Goal: Task Accomplishment & Management: Use online tool/utility

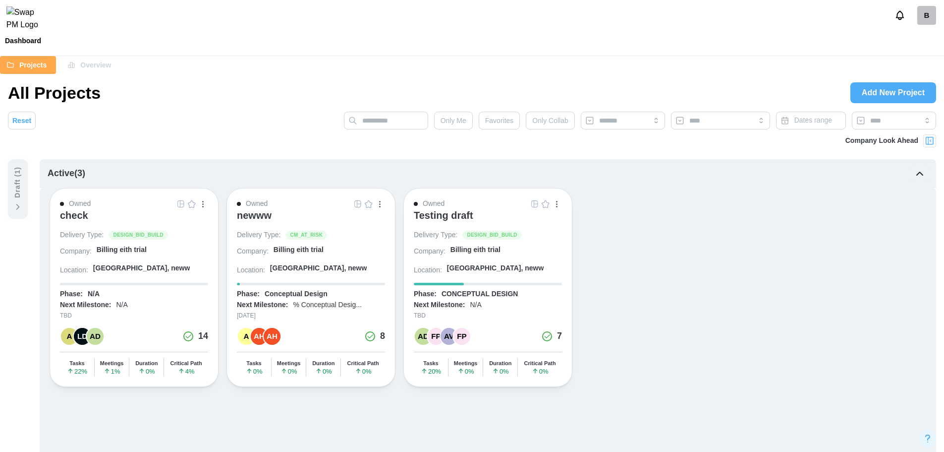
click at [931, 23] on div "B" at bounding box center [926, 15] width 19 height 19
click at [919, 38] on div "My Profile" at bounding box center [920, 42] width 31 height 11
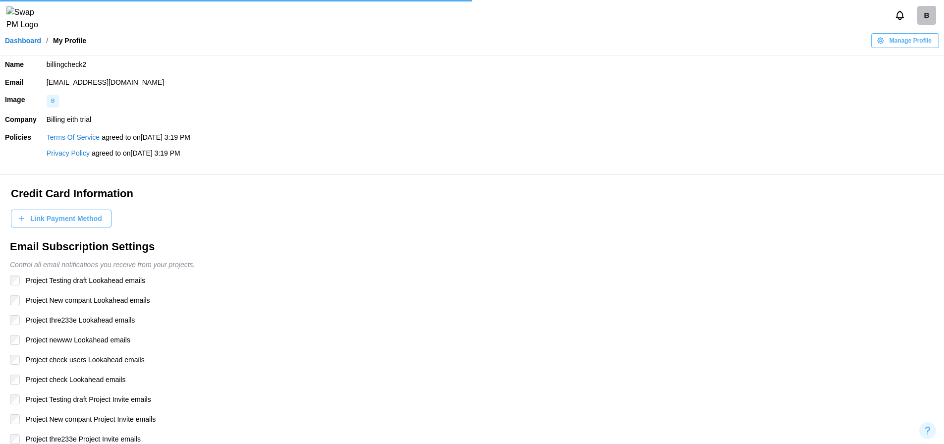
click at [22, 44] on link "Dashboard" at bounding box center [23, 40] width 36 height 7
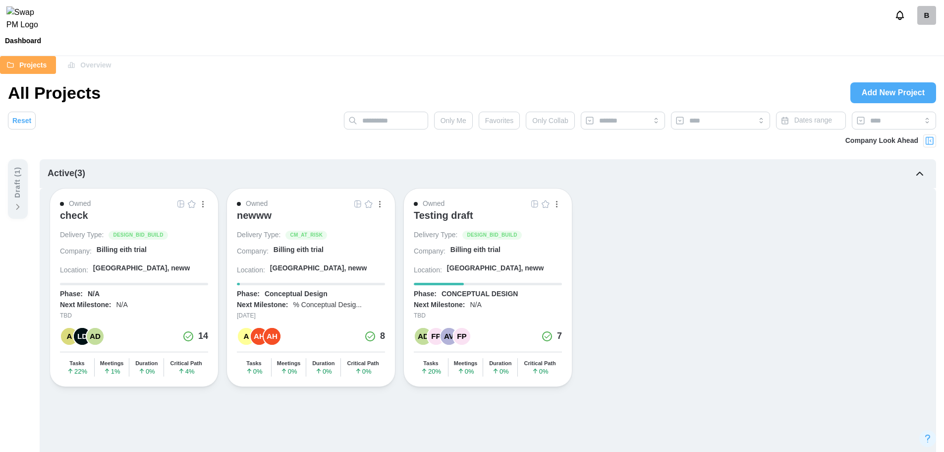
click at [75, 220] on div "check" at bounding box center [74, 215] width 28 height 12
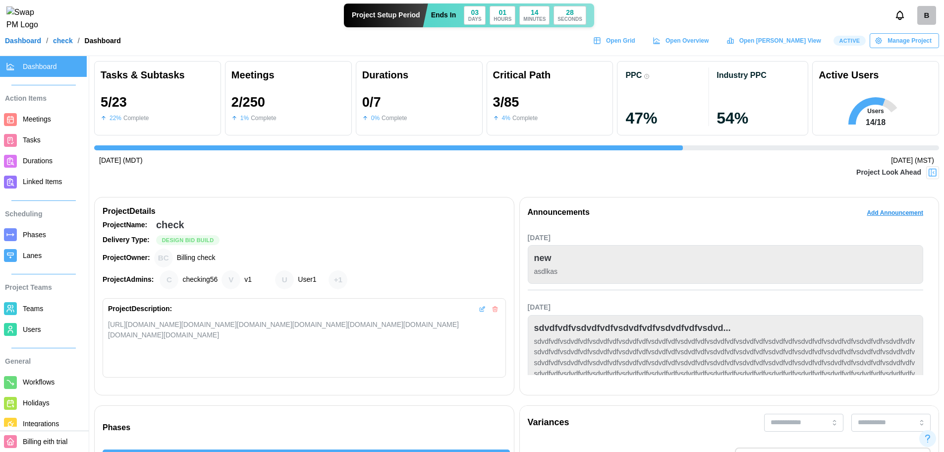
scroll to position [0, 2254]
click at [913, 48] on span "Manage Project" at bounding box center [910, 41] width 44 height 14
click at [23, 333] on span "Users" at bounding box center [32, 329] width 18 height 8
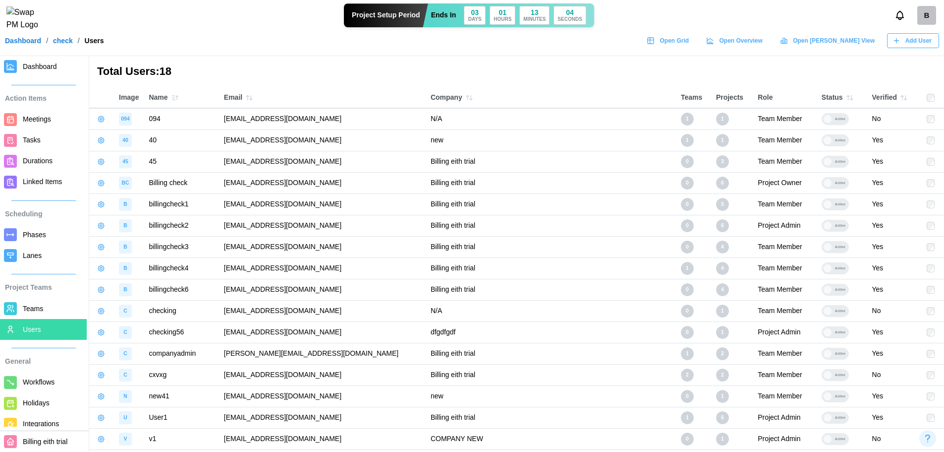
click at [34, 65] on span "Dashboard" at bounding box center [40, 66] width 34 height 8
click at [41, 69] on span "Dashboard" at bounding box center [40, 66] width 34 height 8
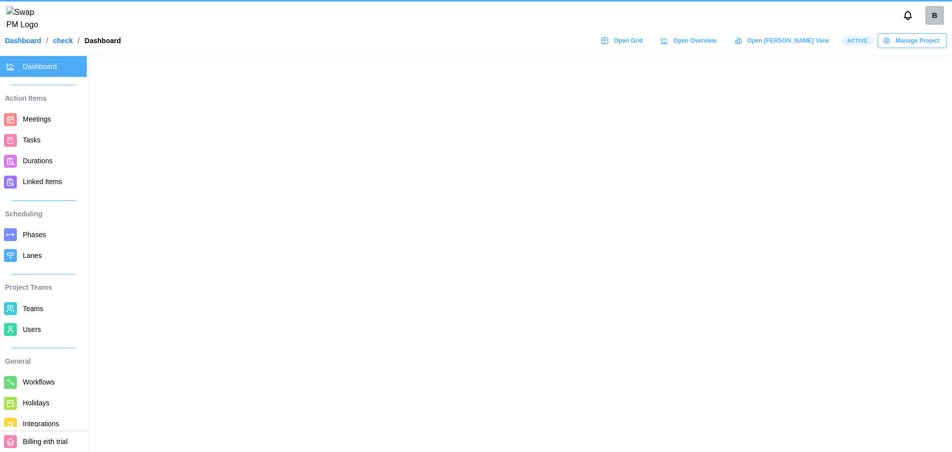
click at [43, 67] on span "Dashboard" at bounding box center [40, 66] width 34 height 8
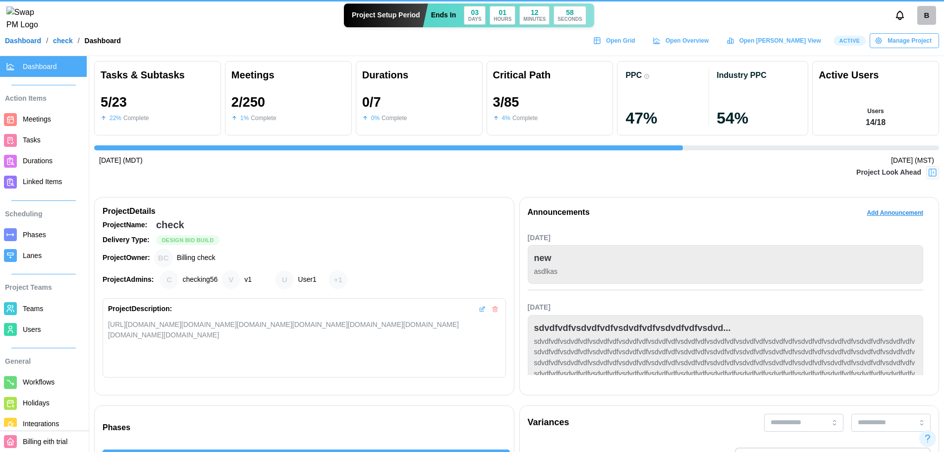
click at [915, 47] on span "Manage Project" at bounding box center [910, 41] width 44 height 14
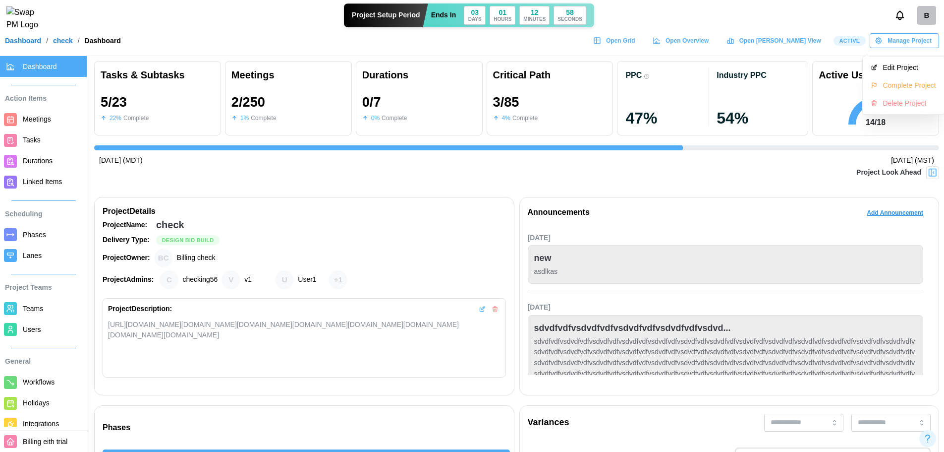
scroll to position [0, 2254]
click at [906, 87] on div "Complete Project" at bounding box center [909, 85] width 53 height 8
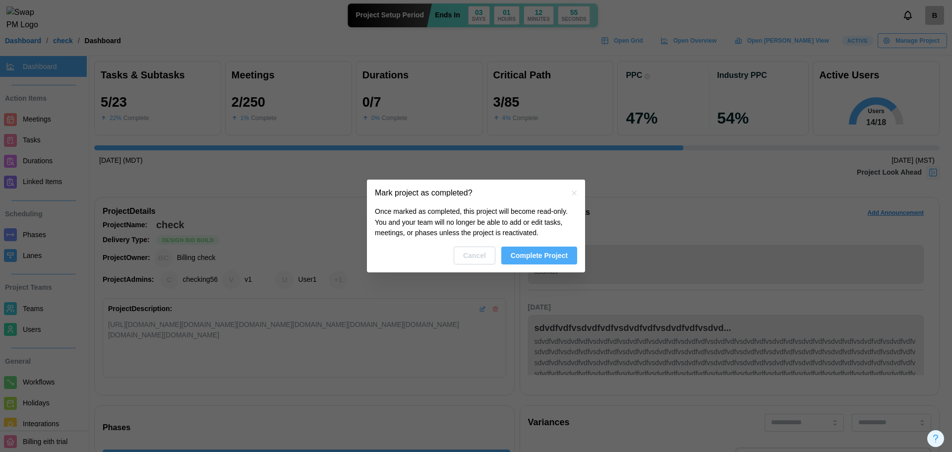
click at [533, 252] on span "Complete Project" at bounding box center [539, 255] width 57 height 17
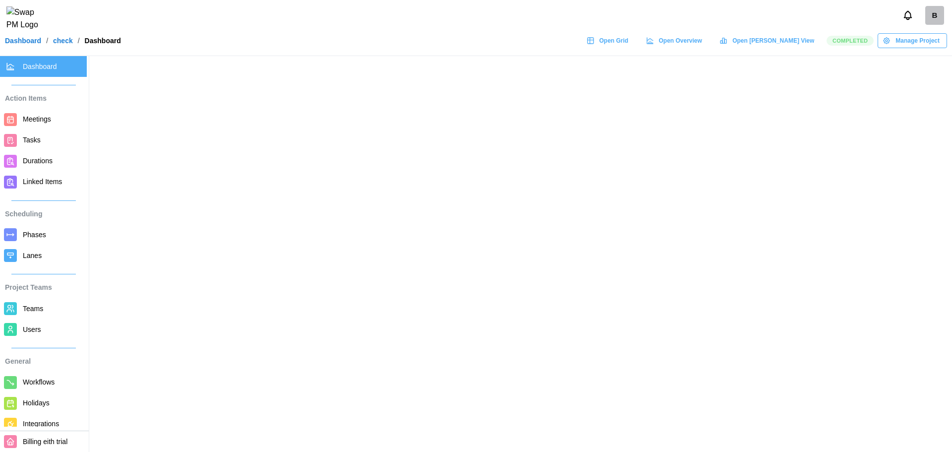
click at [911, 48] on span "Manage Project" at bounding box center [917, 41] width 44 height 14
click at [907, 48] on span "Manage Project" at bounding box center [917, 41] width 44 height 14
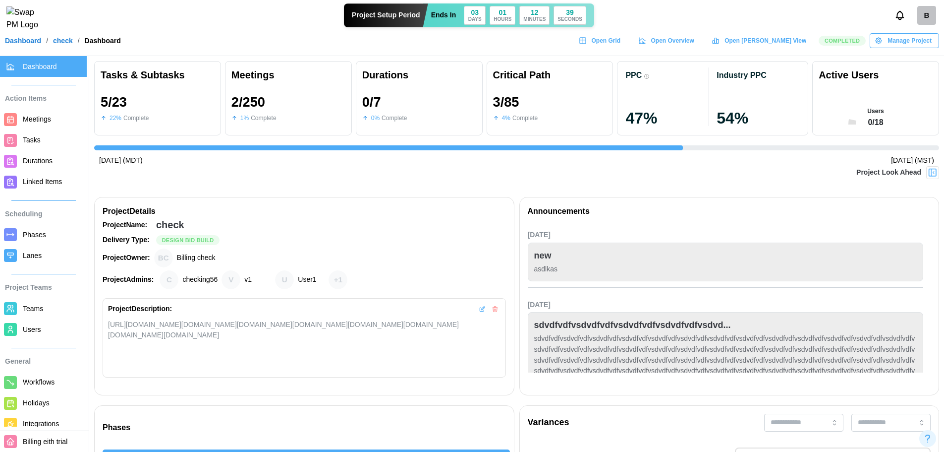
click at [888, 48] on div "Manage Project" at bounding box center [903, 41] width 57 height 14
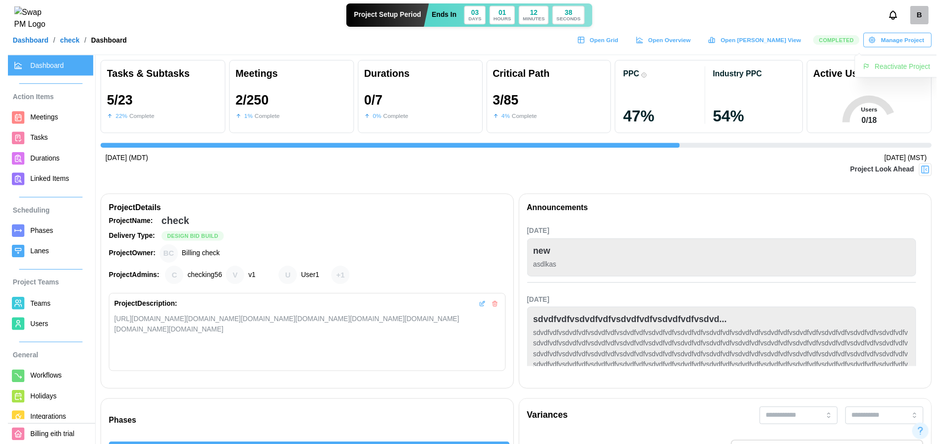
scroll to position [0, 2254]
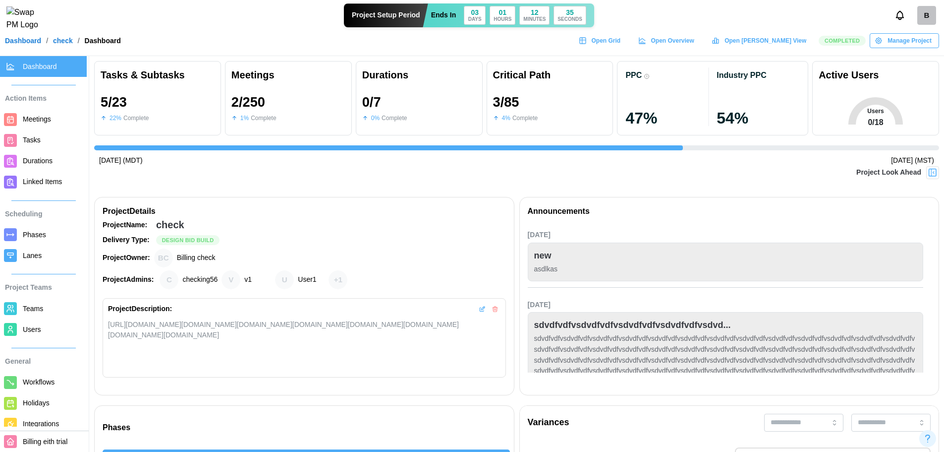
click at [35, 123] on span "Meetings" at bounding box center [37, 119] width 28 height 8
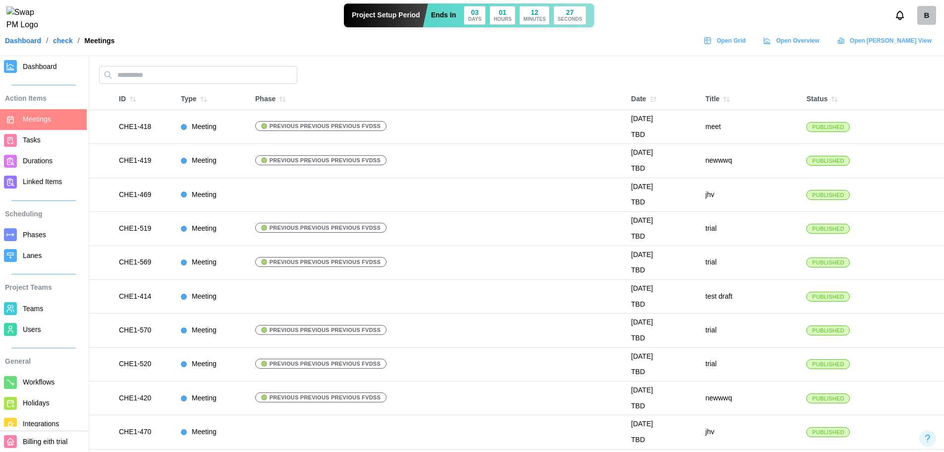
click at [59, 176] on span "Linked Items" at bounding box center [53, 181] width 60 height 12
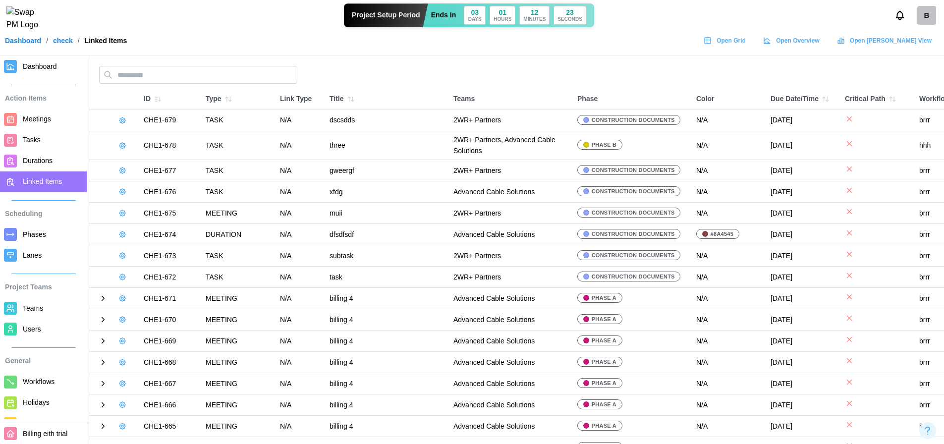
click at [102, 300] on icon at bounding box center [103, 298] width 9 height 9
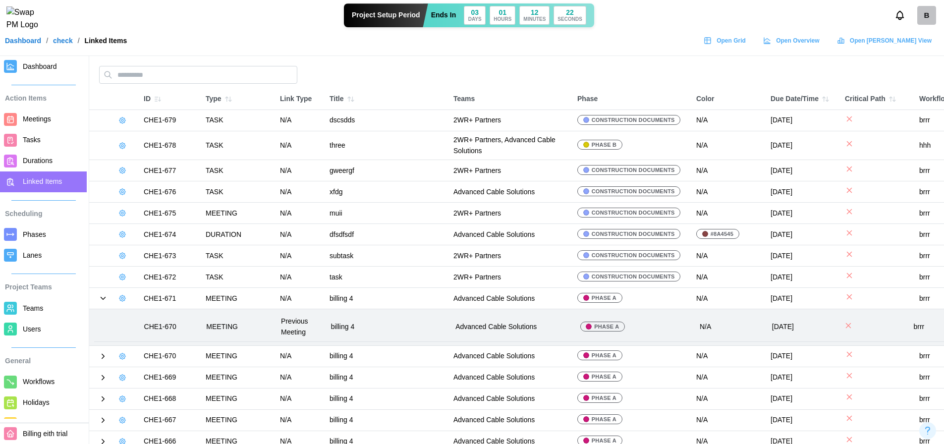
click at [122, 125] on link at bounding box center [122, 121] width 14 height 14
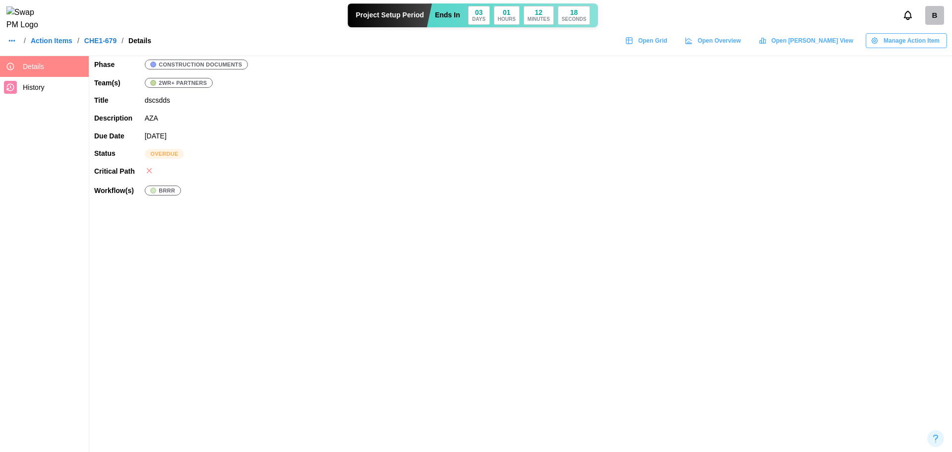
click at [942, 42] on button "Manage Action Item" at bounding box center [905, 40] width 81 height 15
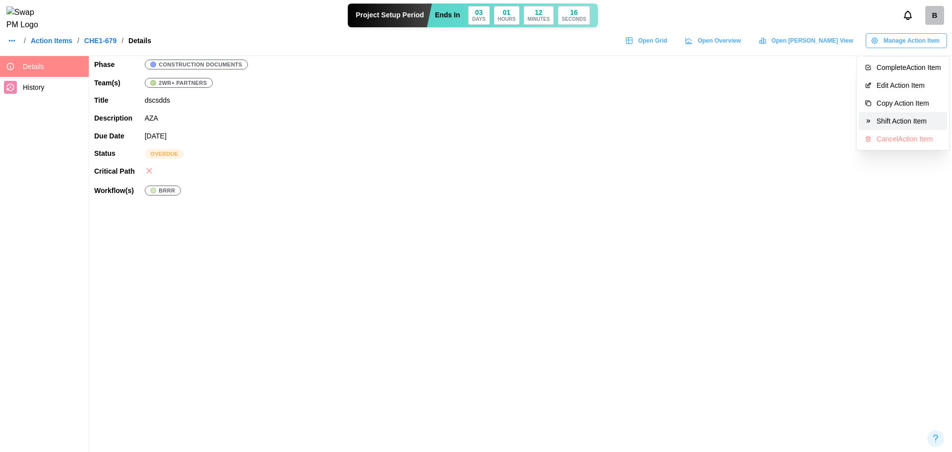
click at [933, 115] on button "Shift Action Item" at bounding box center [902, 121] width 88 height 18
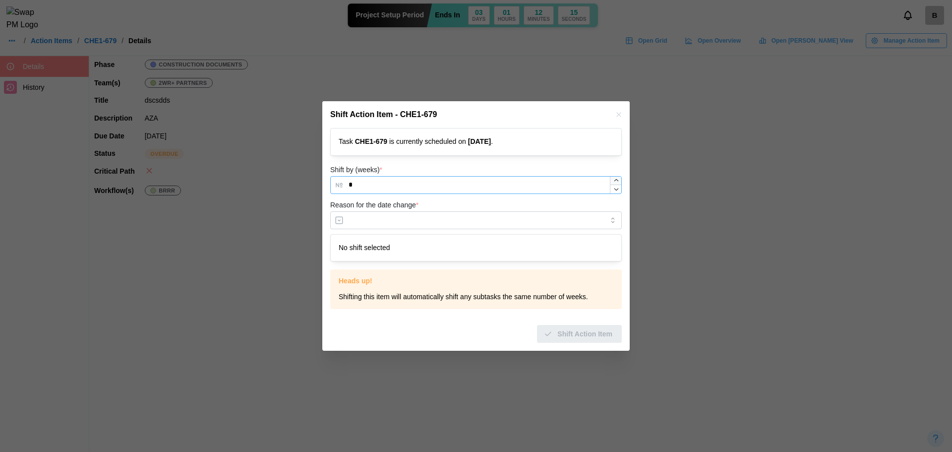
type input "*"
click at [616, 181] on div at bounding box center [615, 184] width 11 height 17
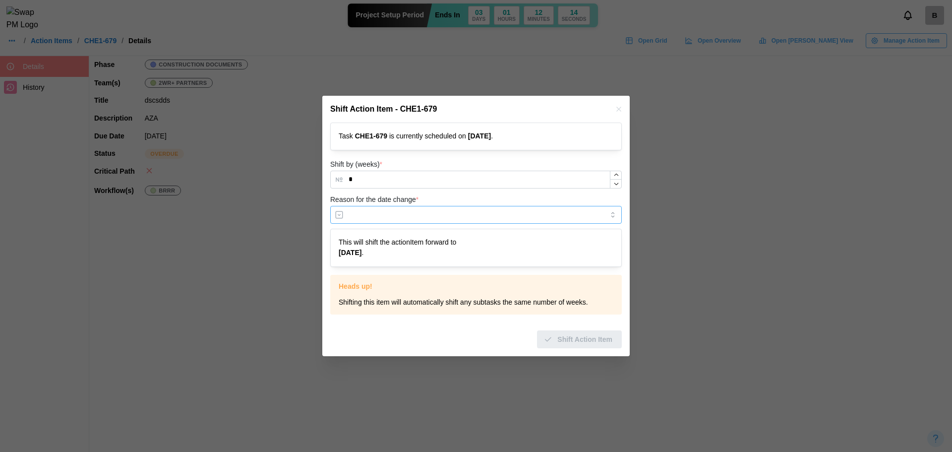
click at [510, 209] on input "Reason for the date change *" at bounding box center [475, 215] width 291 height 18
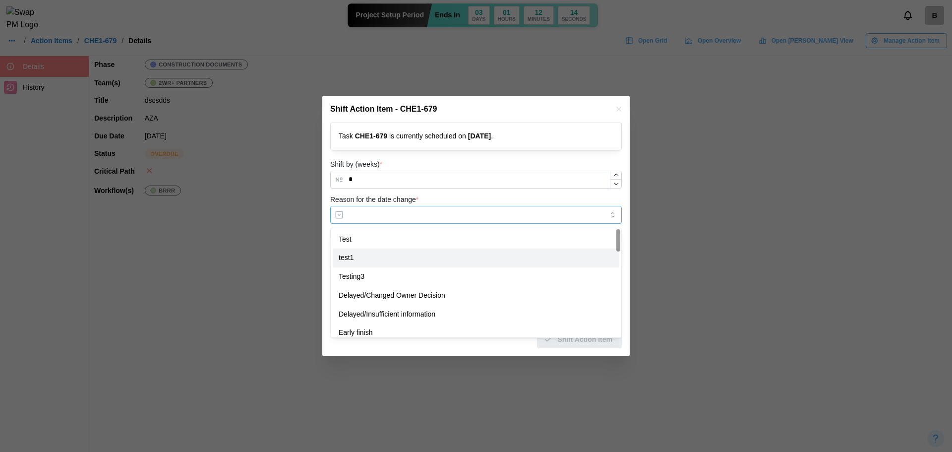
type input "*****"
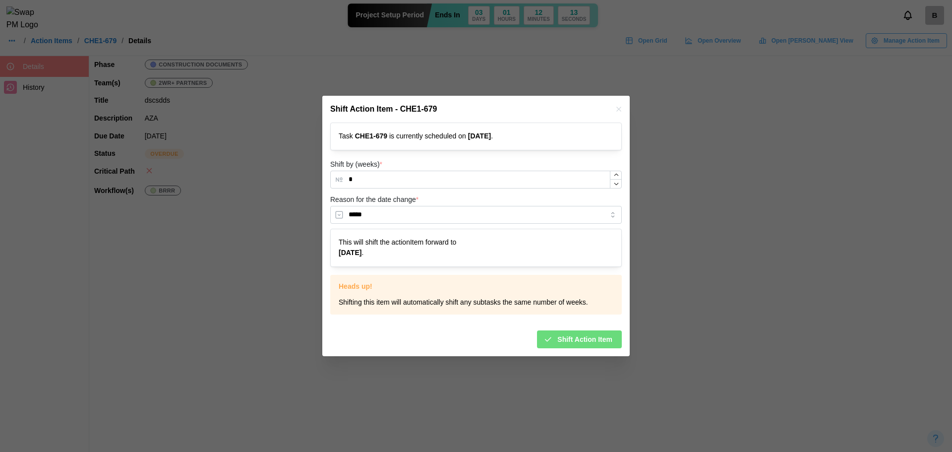
click at [456, 203] on div "Reason for the date change * *****" at bounding box center [475, 208] width 291 height 30
click at [553, 327] on div "Shift Action Item" at bounding box center [475, 335] width 291 height 26
click at [553, 331] on div "Shift Action Item" at bounding box center [577, 339] width 69 height 17
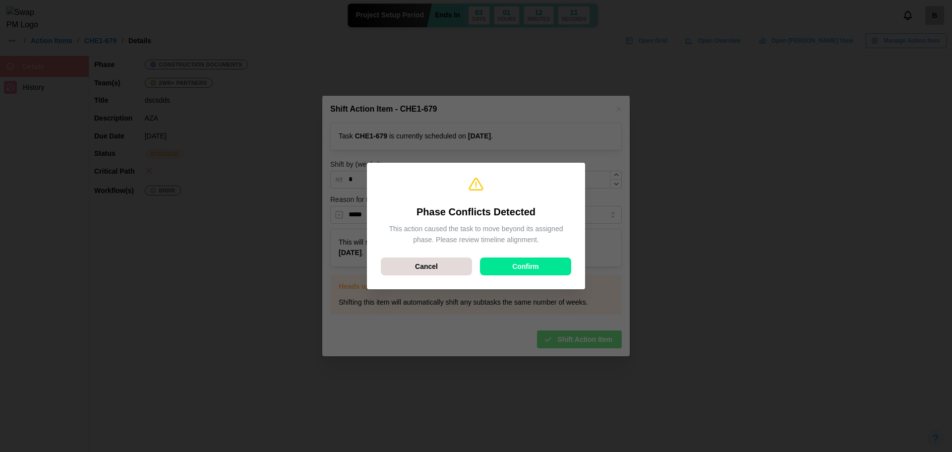
click at [548, 268] on div "Confirm" at bounding box center [525, 266] width 72 height 17
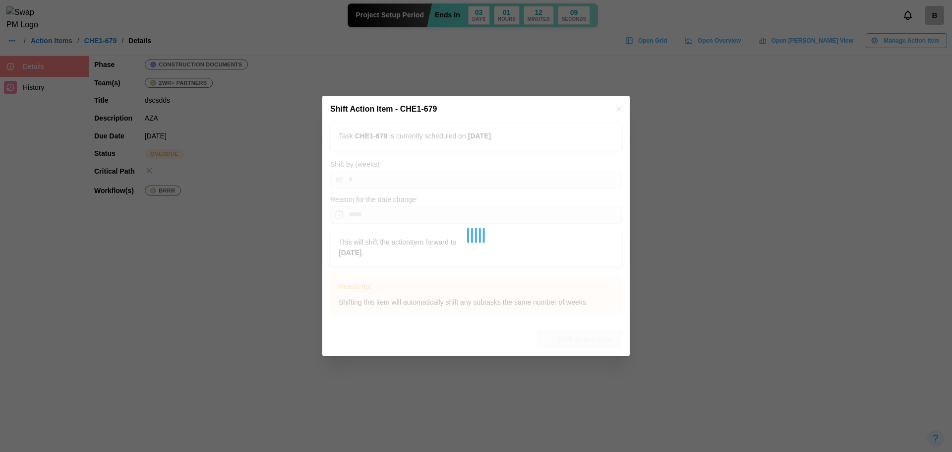
type input "*"
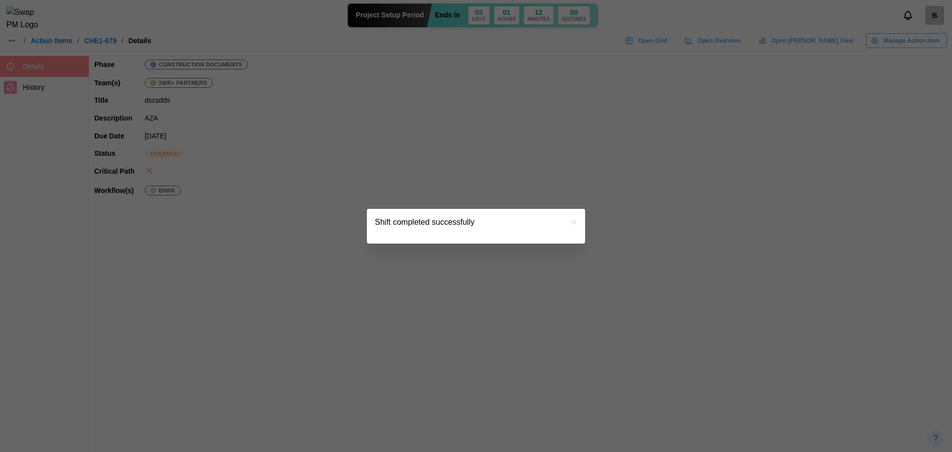
click at [572, 221] on icon "button" at bounding box center [574, 222] width 8 height 8
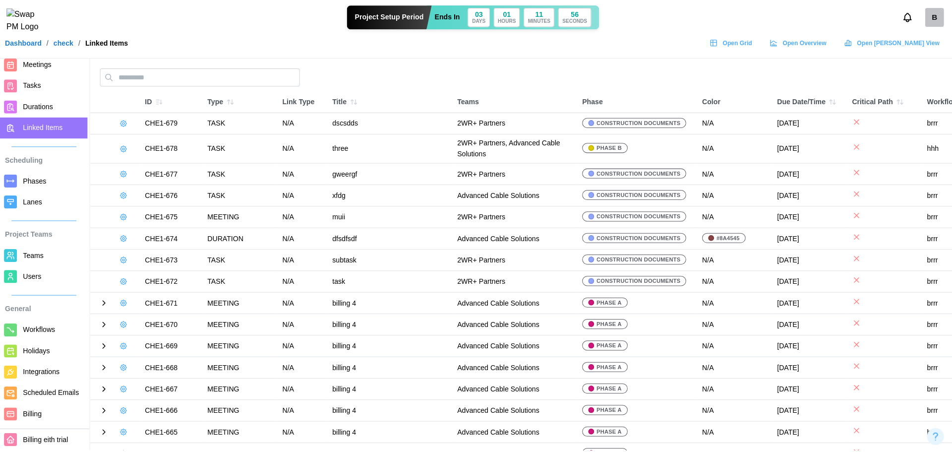
scroll to position [61, 0]
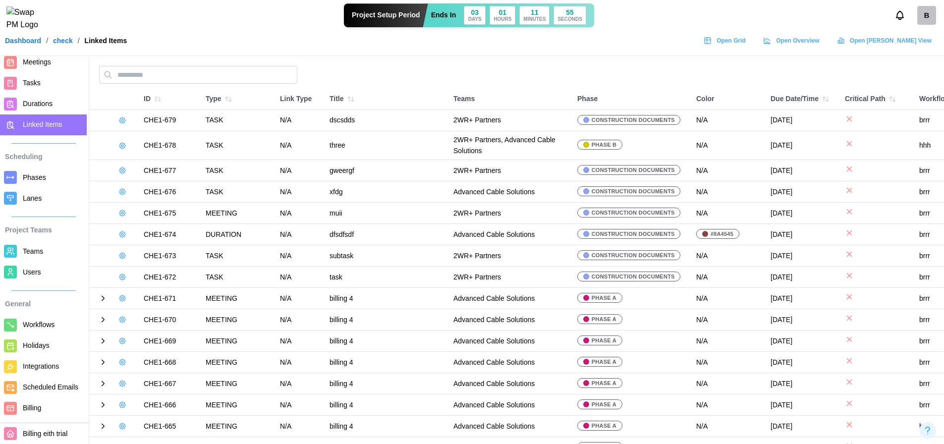
click at [32, 356] on link "Integrations" at bounding box center [43, 366] width 87 height 21
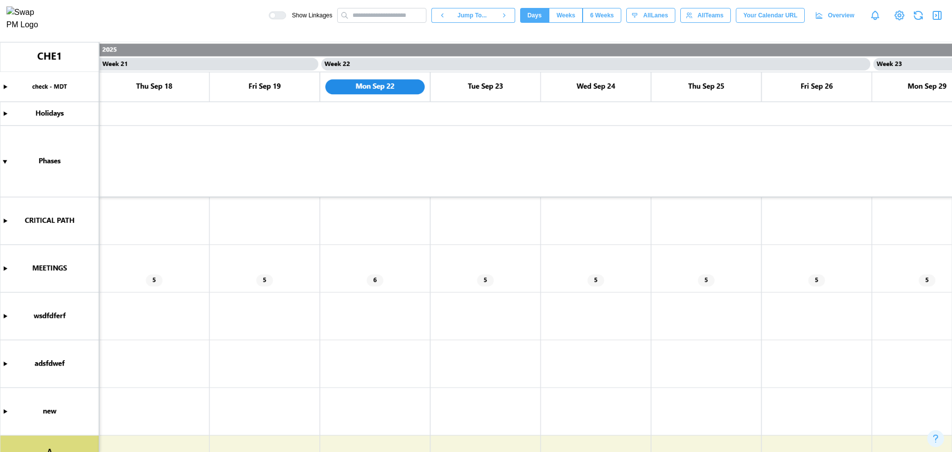
scroll to position [133, 0]
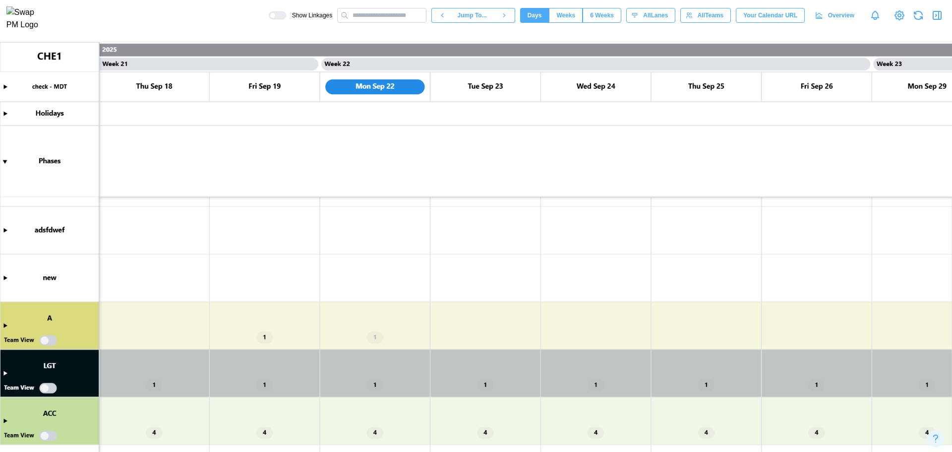
click at [6, 325] on canvas at bounding box center [476, 246] width 952 height 409
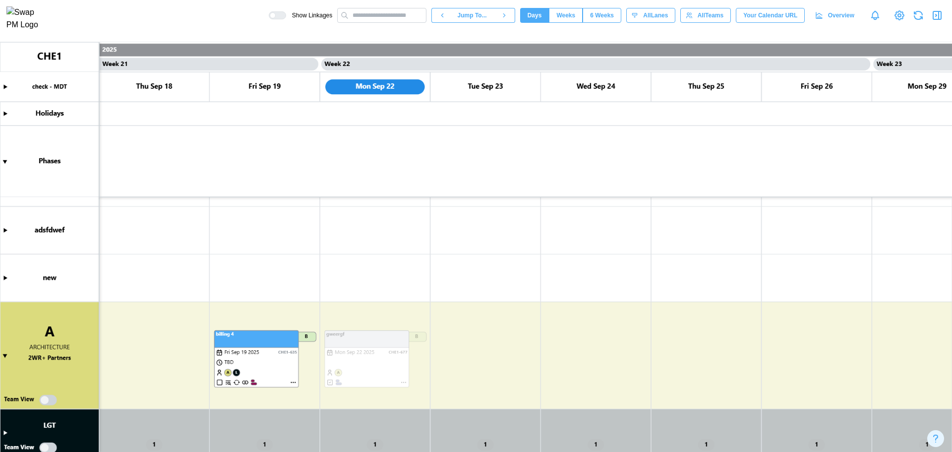
scroll to position [34, 0]
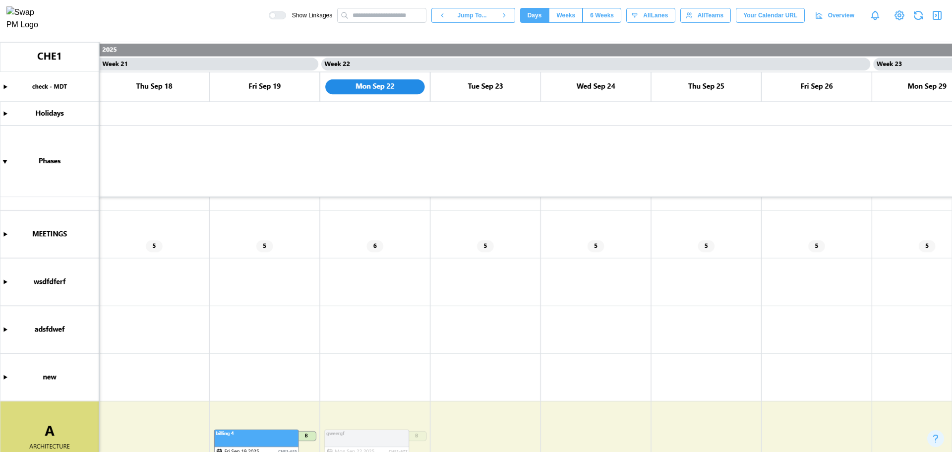
click at [8, 233] on canvas at bounding box center [476, 246] width 952 height 409
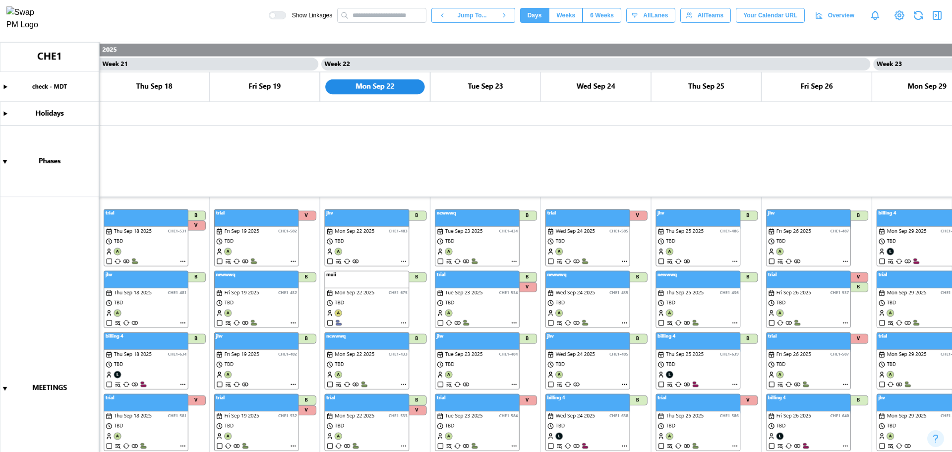
scroll to position [411, 0]
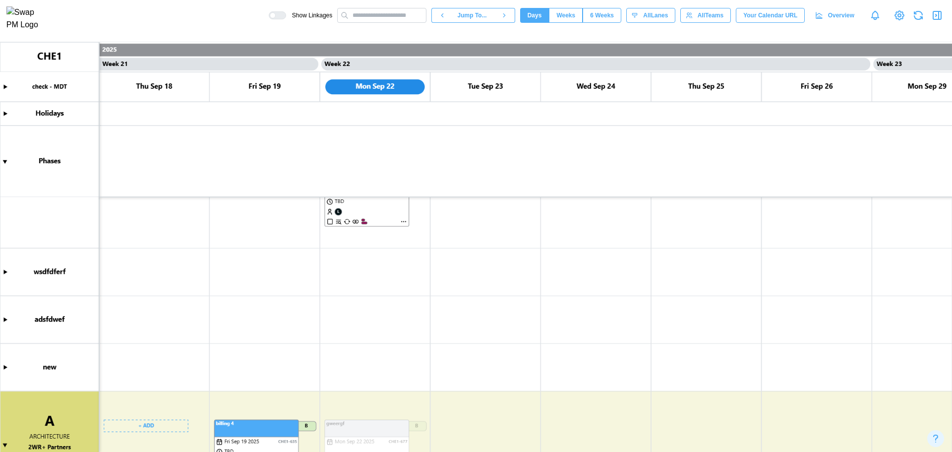
click at [154, 420] on canvas at bounding box center [476, 246] width 952 height 409
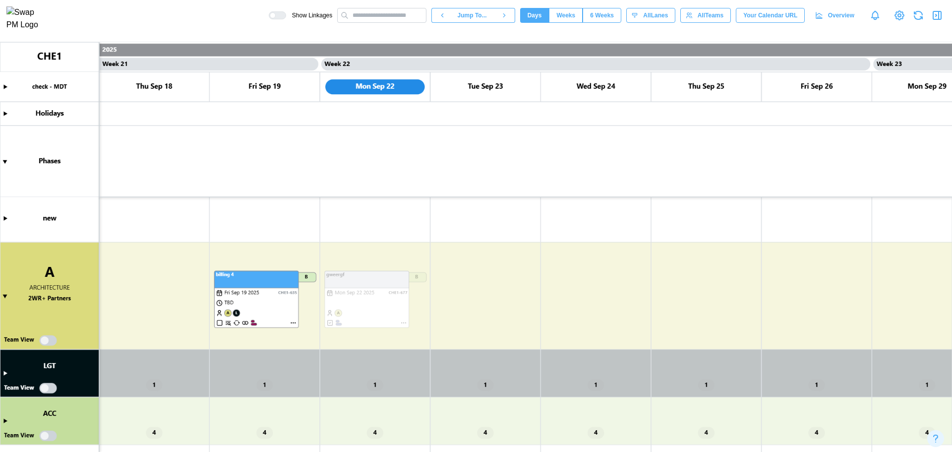
scroll to position [560, 0]
click at [159, 281] on canvas at bounding box center [476, 246] width 952 height 409
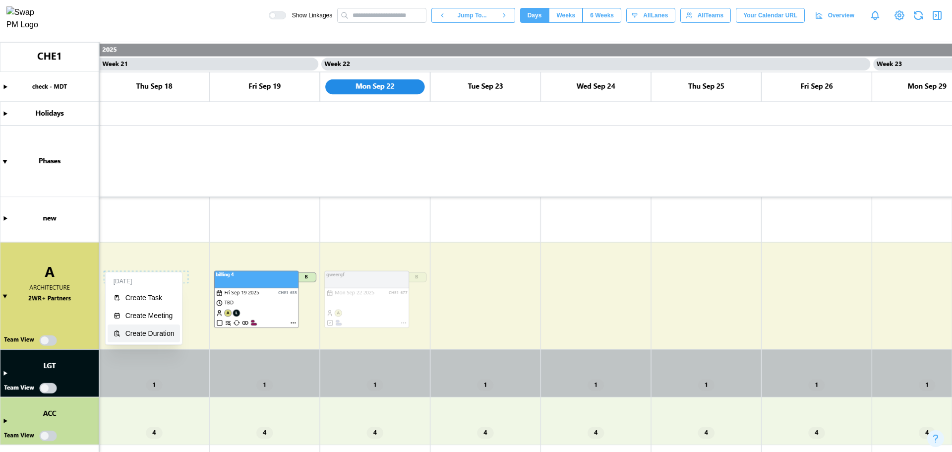
click at [161, 329] on div "Create Duration" at bounding box center [149, 333] width 49 height 8
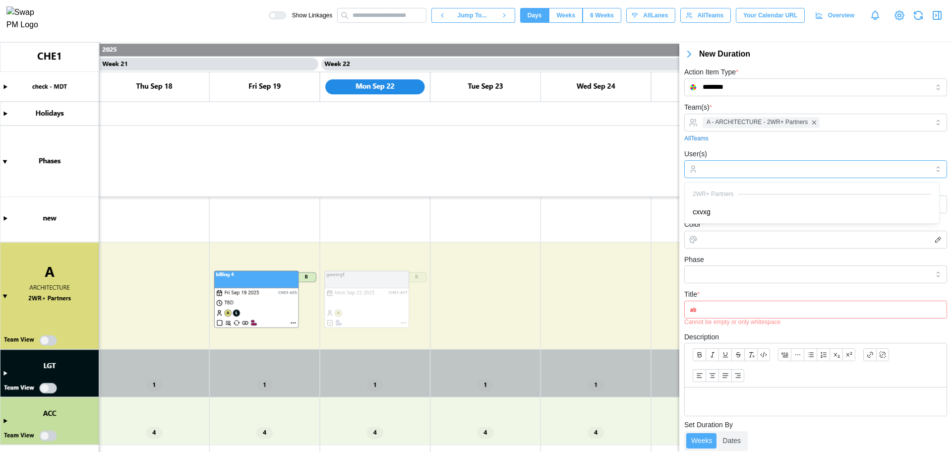
click at [742, 175] on div at bounding box center [814, 169] width 229 height 17
drag, startPoint x: 734, startPoint y: 206, endPoint x: 729, endPoint y: 172, distance: 33.6
click at [733, 150] on div "User(s) cxvxg" at bounding box center [815, 163] width 263 height 30
click at [49, 342] on canvas at bounding box center [476, 246] width 952 height 409
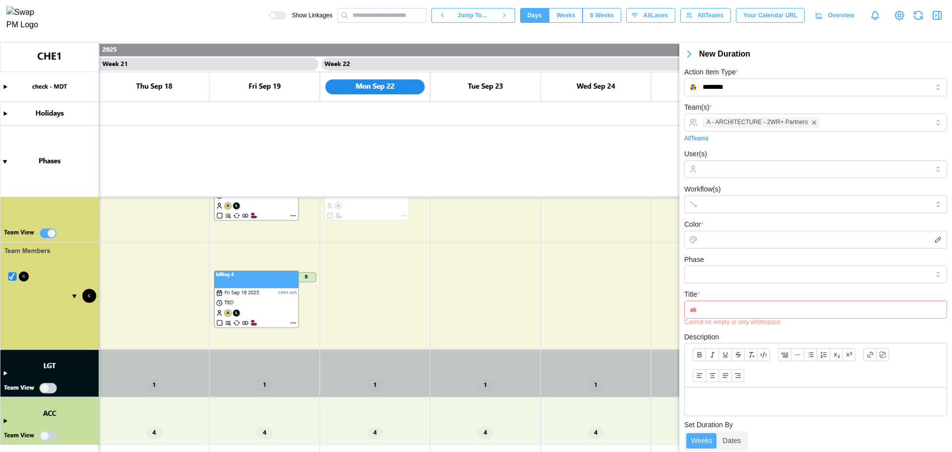
scroll to position [568, 0]
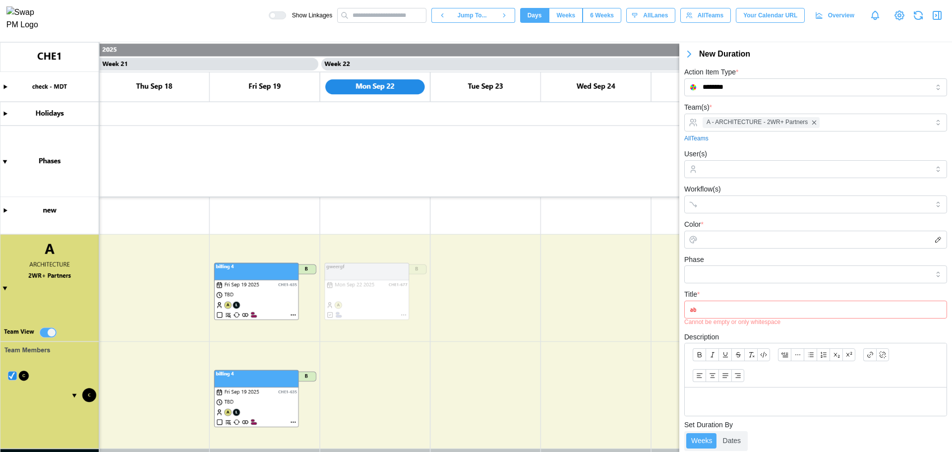
click at [49, 333] on canvas at bounding box center [476, 246] width 952 height 409
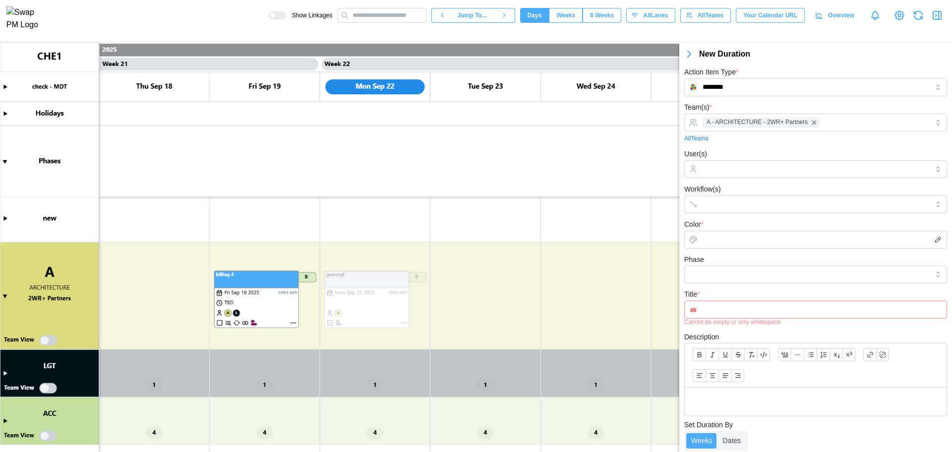
click at [5, 374] on canvas at bounding box center [476, 246] width 952 height 409
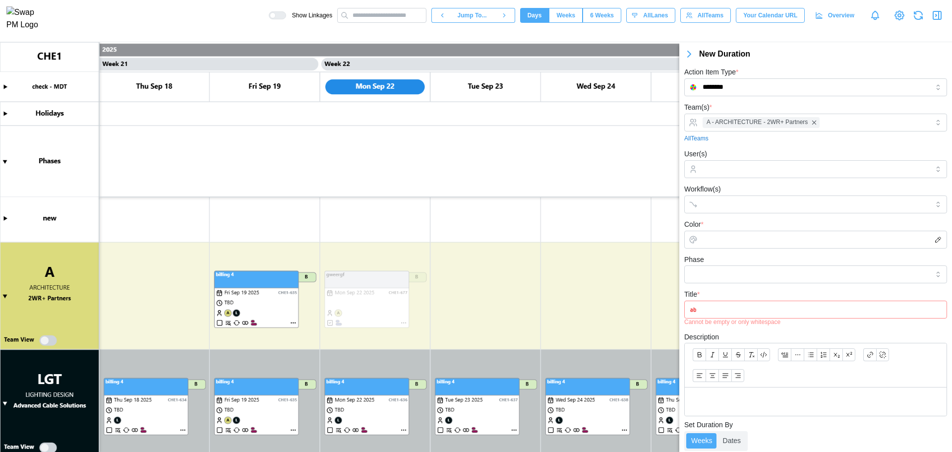
scroll to position [619, 0]
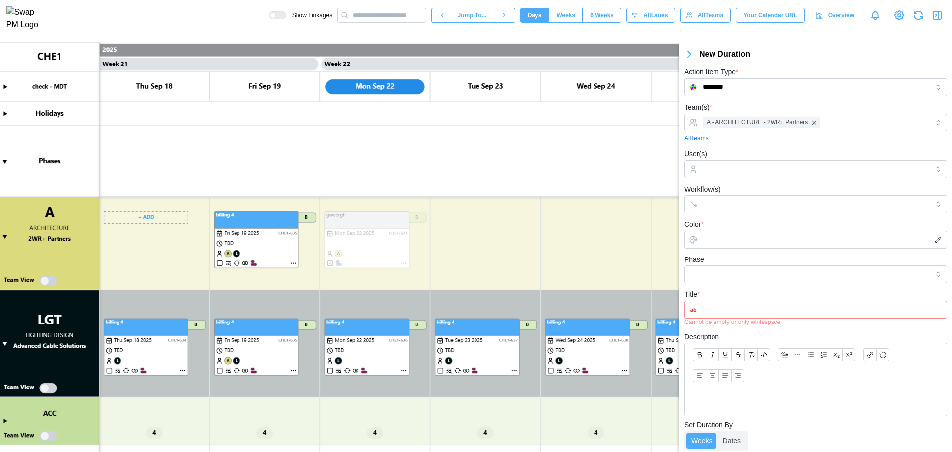
click at [46, 388] on canvas at bounding box center [476, 246] width 952 height 409
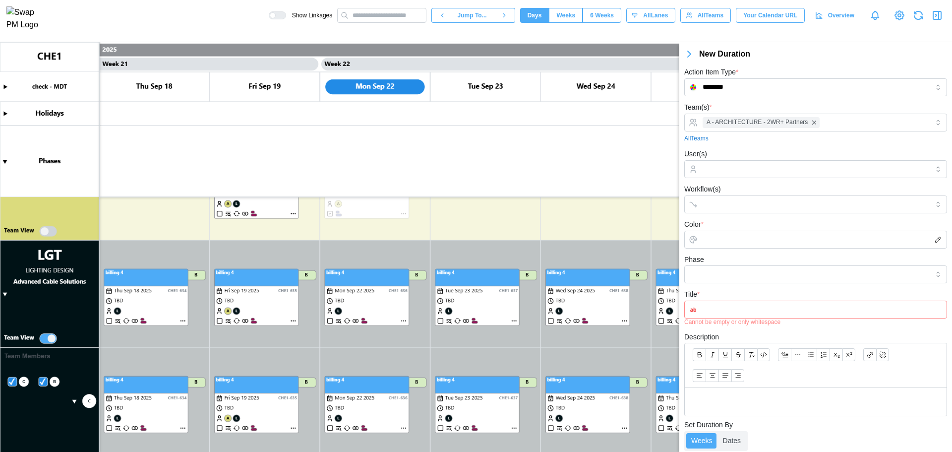
scroll to position [669, 0]
click at [47, 341] on canvas at bounding box center [476, 246] width 952 height 409
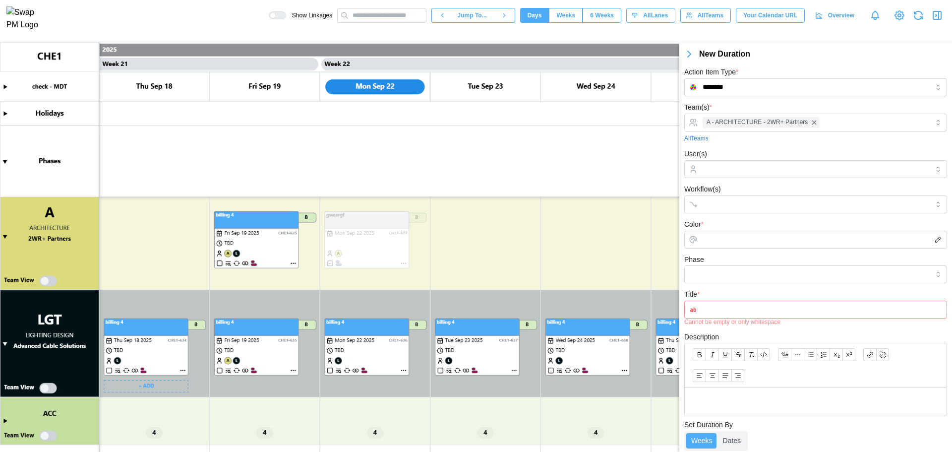
click at [161, 386] on canvas at bounding box center [476, 246] width 952 height 409
click at [142, 405] on div "Create Task" at bounding box center [149, 406] width 49 height 8
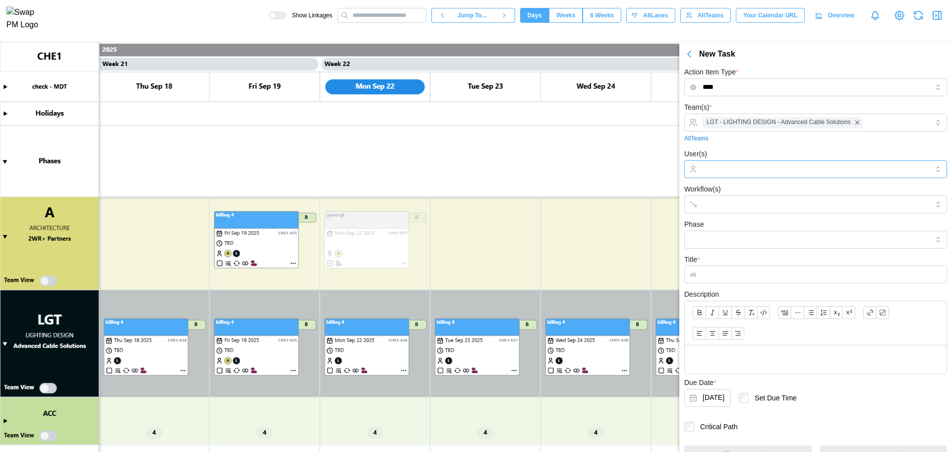
click at [711, 169] on input "User(s)" at bounding box center [815, 169] width 226 height 8
click at [737, 148] on div "User(s) billingcheck4" at bounding box center [815, 163] width 263 height 30
click at [737, 208] on input "Workflow(s)" at bounding box center [806, 204] width 208 height 8
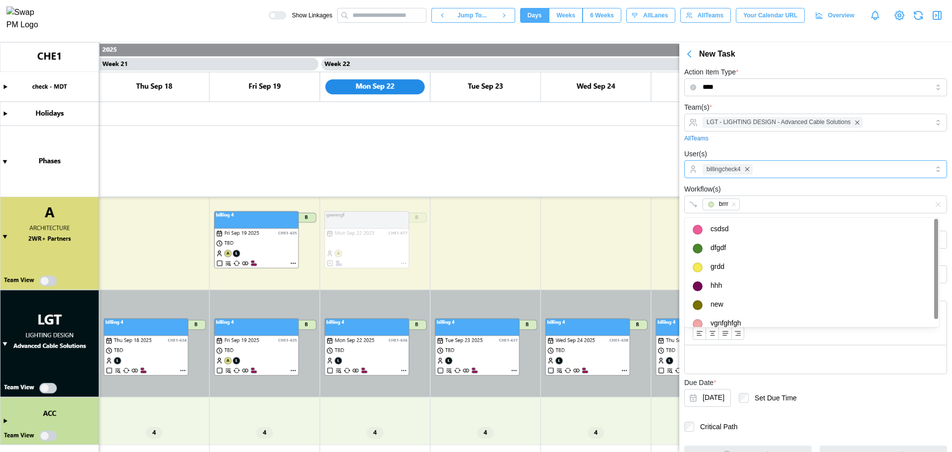
click at [780, 160] on div "billingcheck4" at bounding box center [815, 169] width 263 height 18
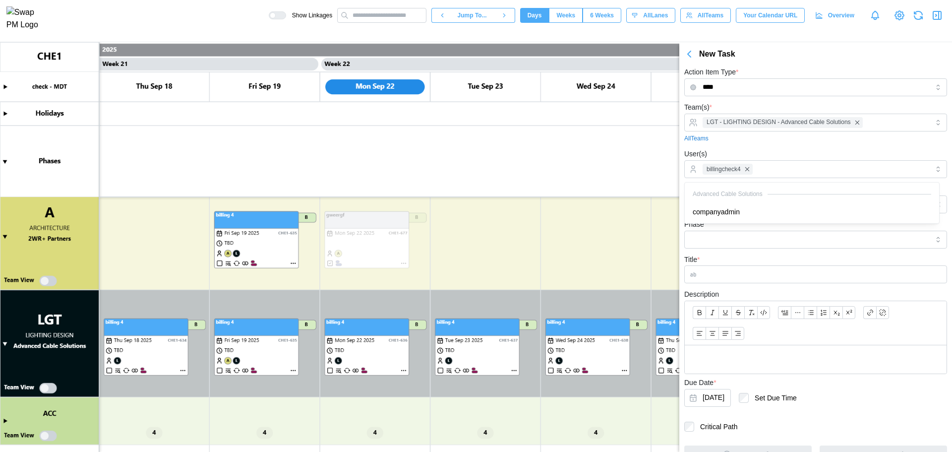
click at [728, 56] on div "New Task" at bounding box center [825, 54] width 253 height 12
click at [736, 68] on label "Action Item Type *" at bounding box center [711, 72] width 54 height 11
click at [736, 78] on input "****" at bounding box center [815, 87] width 263 height 18
click at [731, 97] on div "Action Item Type * **** Team(s) * LGT - LIGHTING DESIGN - Advanced Cable Soluti…" at bounding box center [815, 264] width 263 height 397
click at [733, 95] on input "****" at bounding box center [815, 87] width 263 height 18
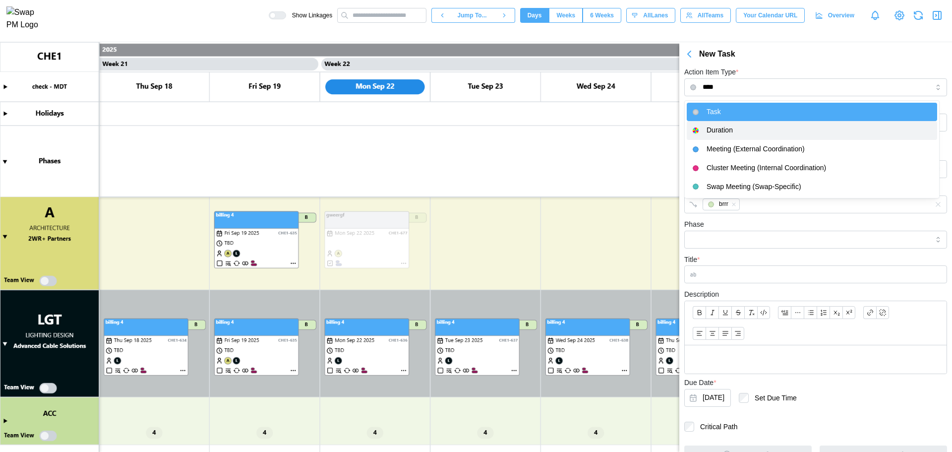
type input "********"
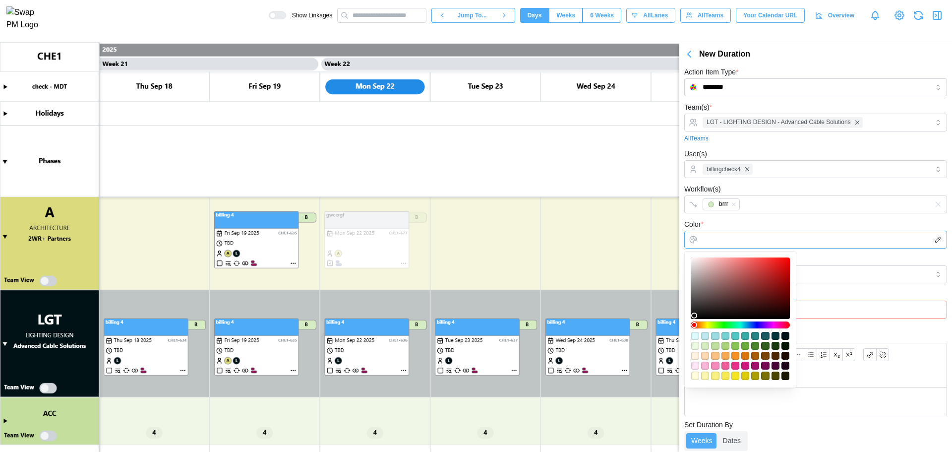
click at [710, 243] on input "Color *" at bounding box center [815, 239] width 263 height 18
click at [745, 284] on div at bounding box center [740, 288] width 92 height 55
type input "*******"
click at [820, 220] on div "Color * *******" at bounding box center [815, 233] width 263 height 30
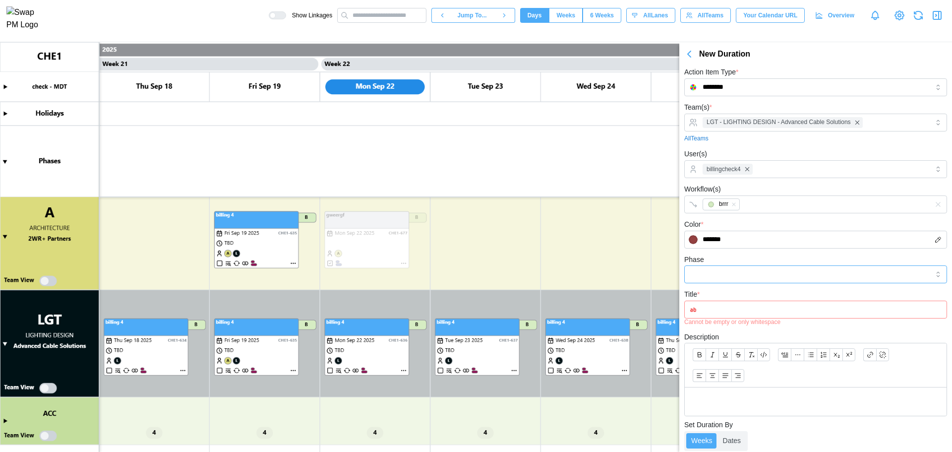
click at [776, 282] on input "Phase" at bounding box center [815, 274] width 263 height 18
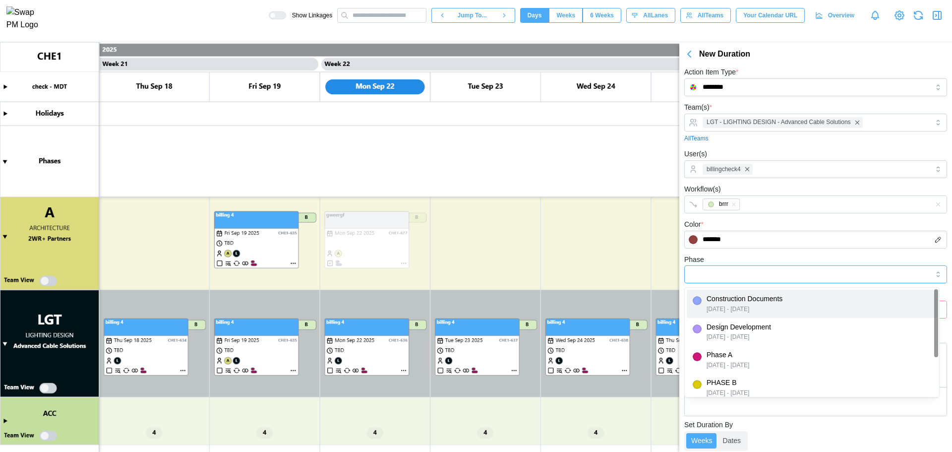
type input "**********"
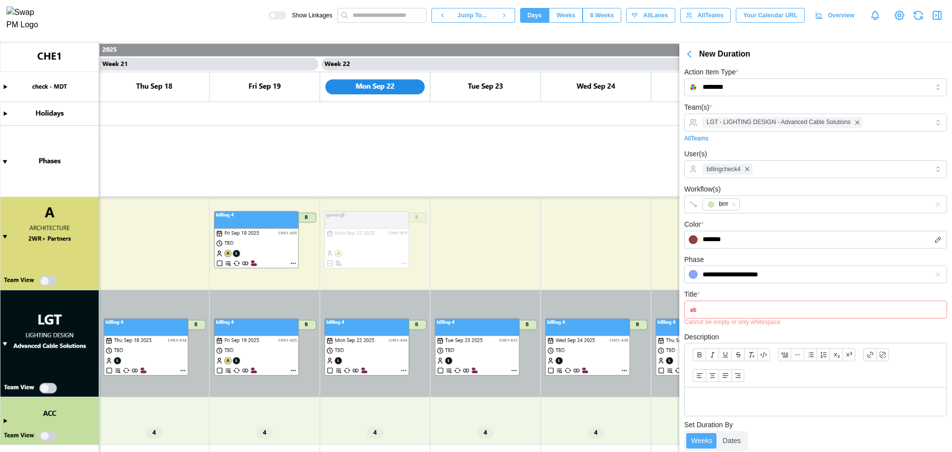
click at [727, 320] on div "Cannot be empty or only whitespace" at bounding box center [815, 321] width 263 height 7
click at [711, 313] on input "Title *" at bounding box center [815, 309] width 263 height 18
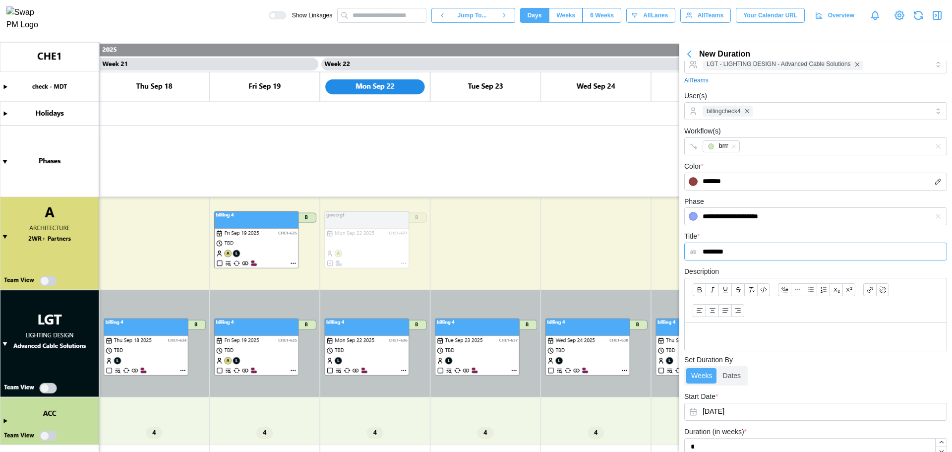
scroll to position [0, 0]
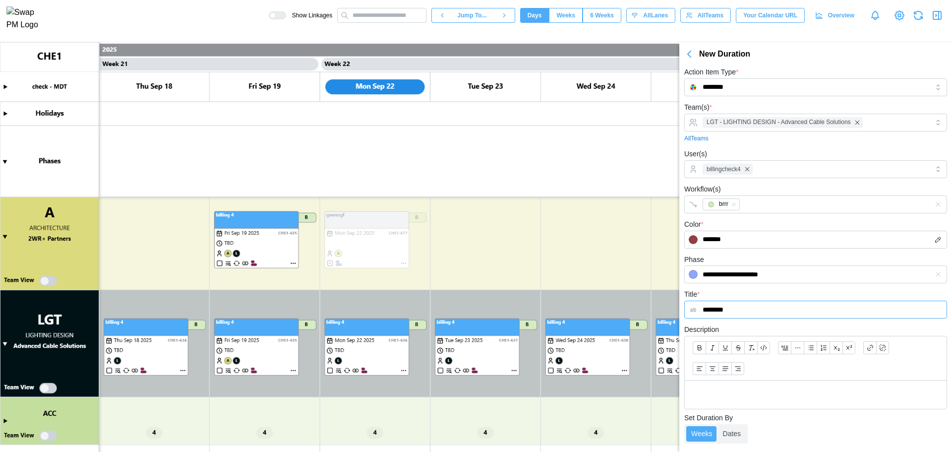
type input "********"
click at [765, 168] on div "billingcheck4" at bounding box center [814, 169] width 229 height 17
click at [873, 128] on div "LGT - LIGHTING DESIGN - Advanced Cable Solutions" at bounding box center [814, 122] width 229 height 17
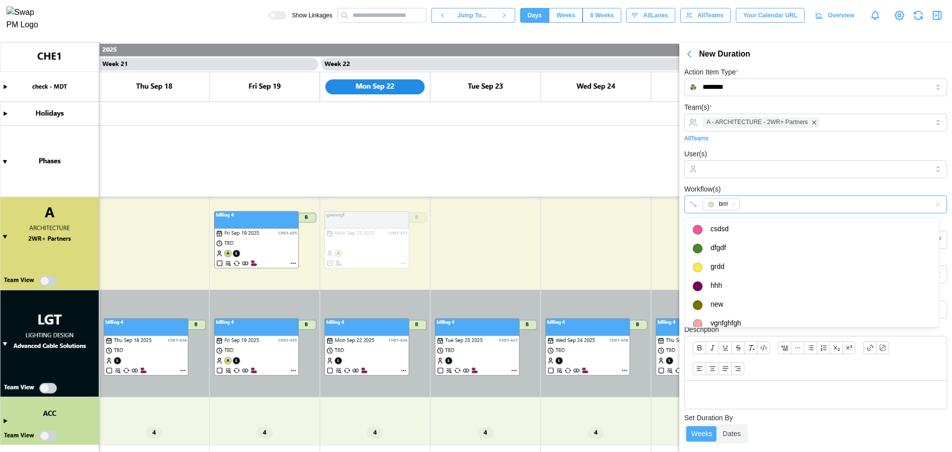
click at [782, 196] on div "brrr" at bounding box center [805, 204] width 211 height 17
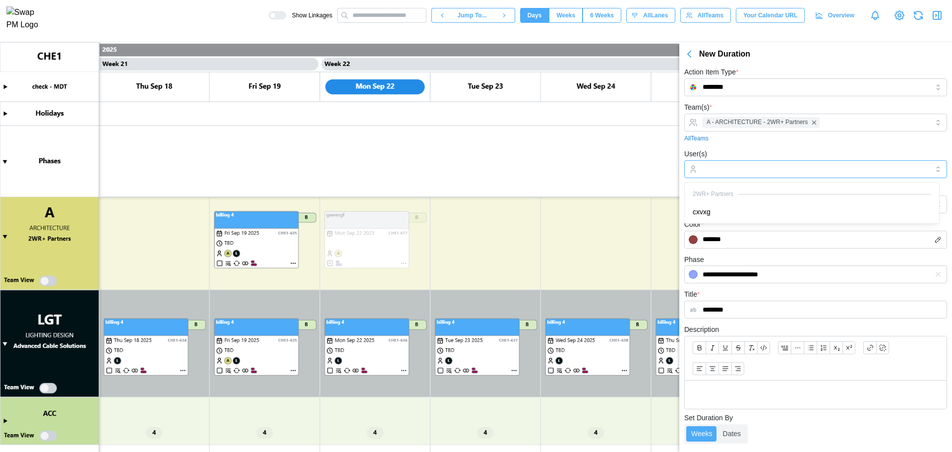
click at [771, 167] on input "User(s)" at bounding box center [815, 169] width 226 height 8
click at [762, 201] on div "2WR+ Partners" at bounding box center [811, 193] width 250 height 18
click at [757, 153] on div "User(s) cxvxg" at bounding box center [815, 163] width 263 height 30
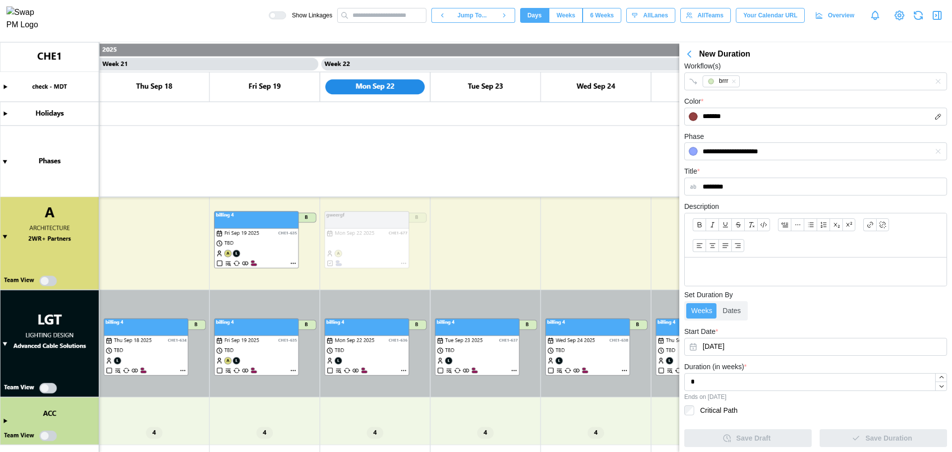
click at [762, 283] on div at bounding box center [816, 271] width 262 height 28
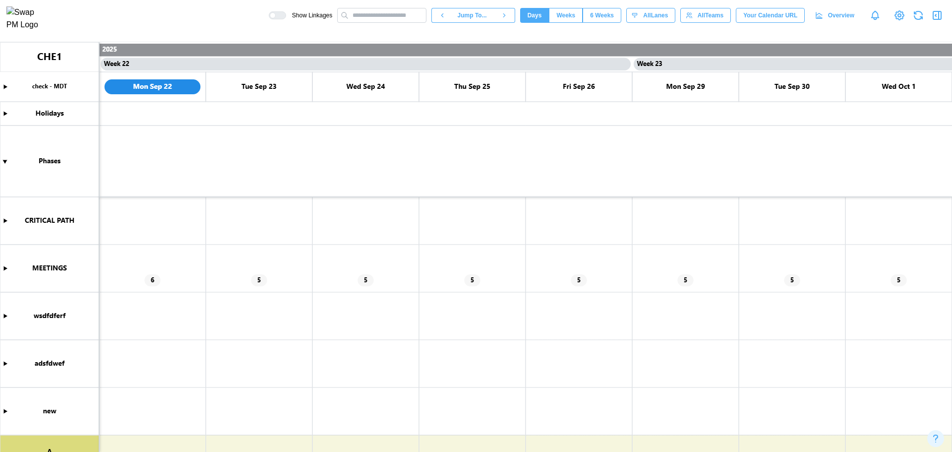
scroll to position [99, 0]
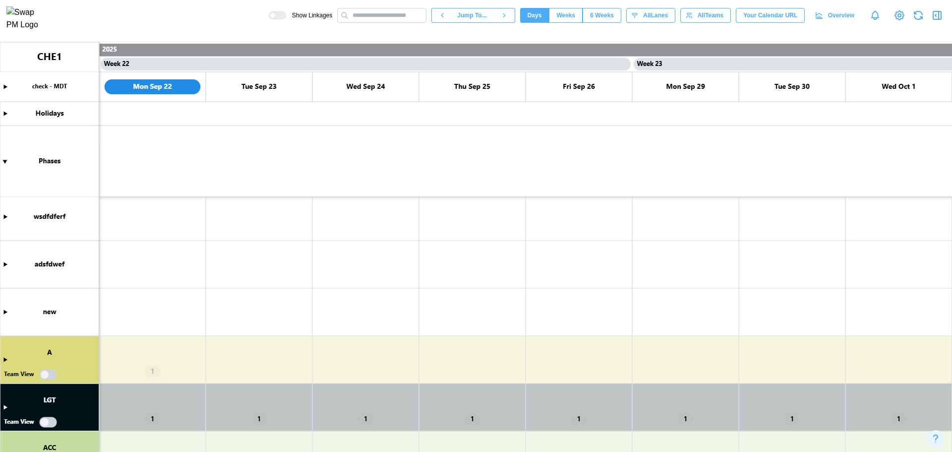
click at [7, 404] on canvas at bounding box center [476, 246] width 952 height 409
click at [3, 357] on canvas at bounding box center [476, 246] width 952 height 409
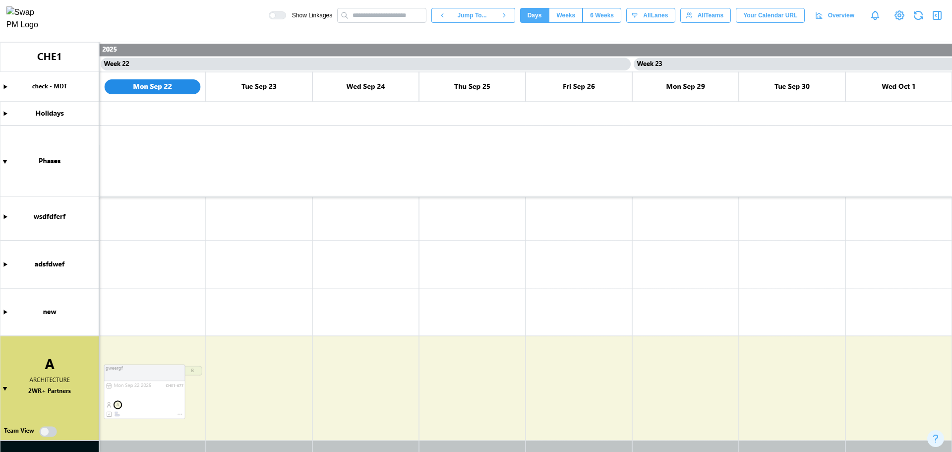
click at [246, 391] on canvas at bounding box center [476, 246] width 952 height 409
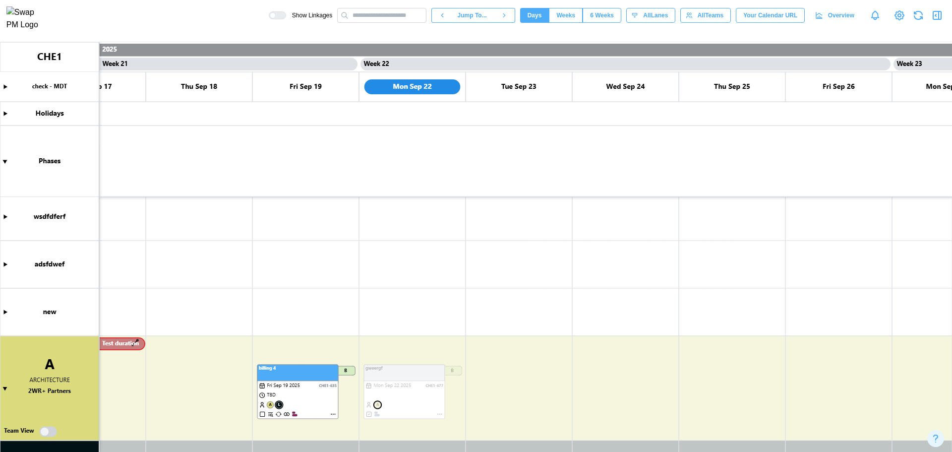
click at [187, 363] on canvas at bounding box center [476, 246] width 952 height 409
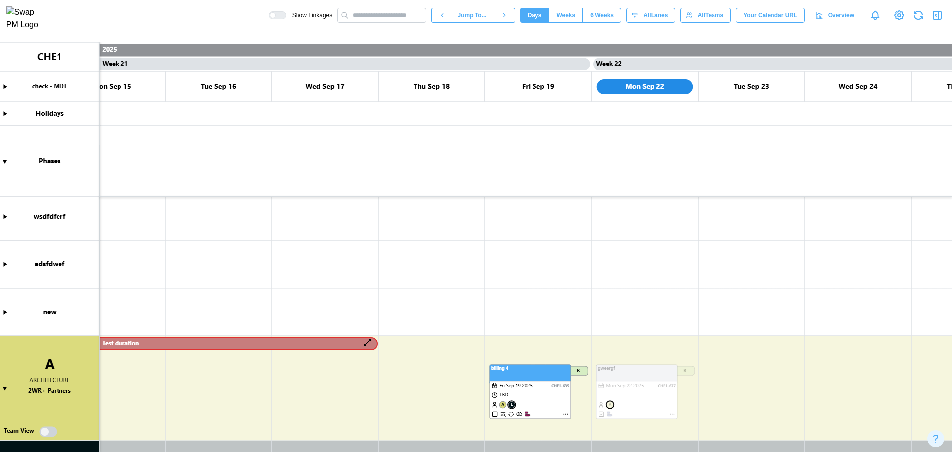
scroll to position [0, 10536]
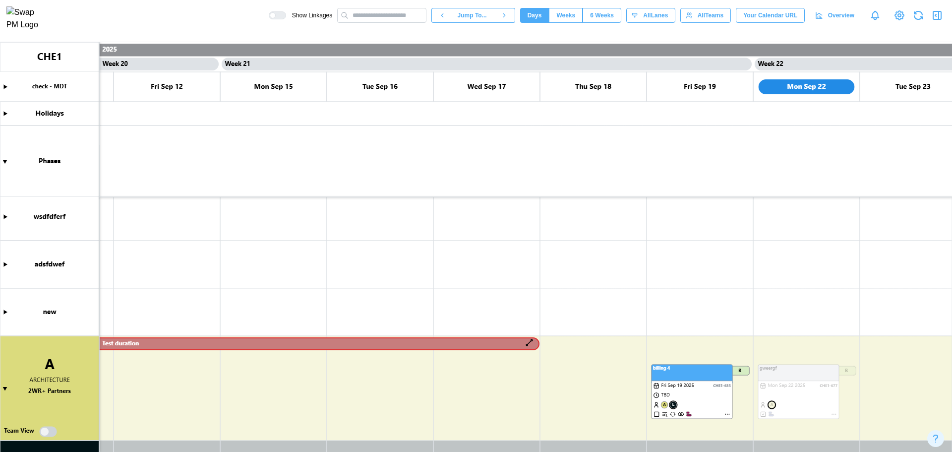
click at [257, 343] on canvas at bounding box center [476, 246] width 952 height 409
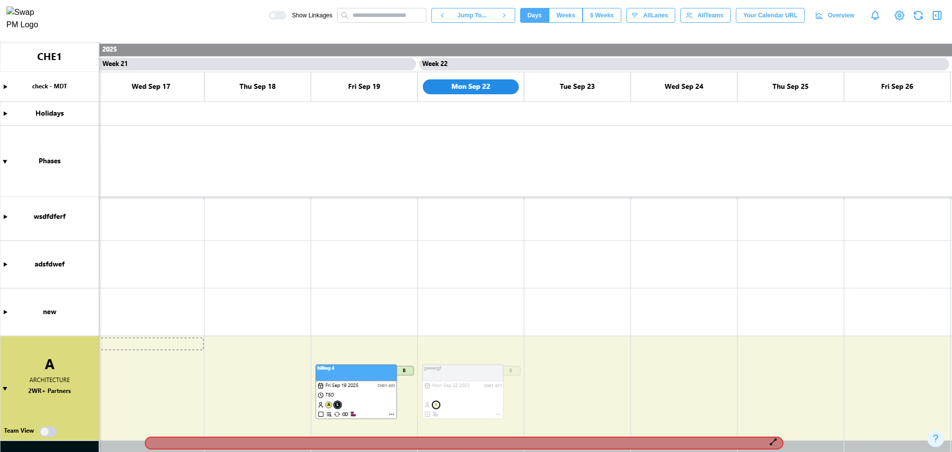
scroll to position [0, 10872]
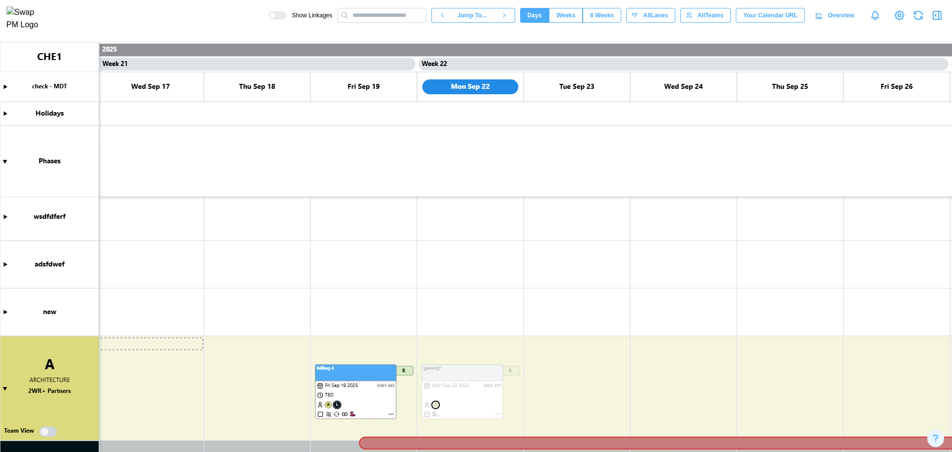
drag, startPoint x: 257, startPoint y: 343, endPoint x: 677, endPoint y: 331, distance: 420.5
click at [677, 331] on canvas at bounding box center [476, 246] width 952 height 409
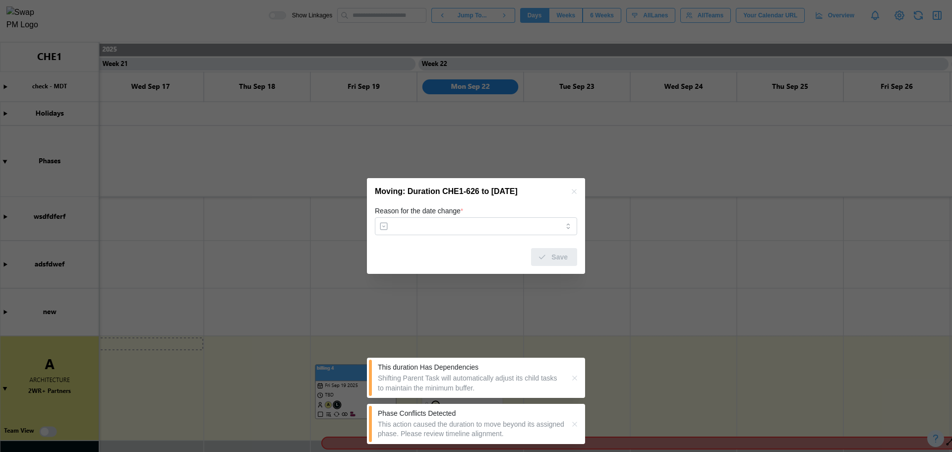
click at [570, 382] on button "button" at bounding box center [574, 377] width 11 height 11
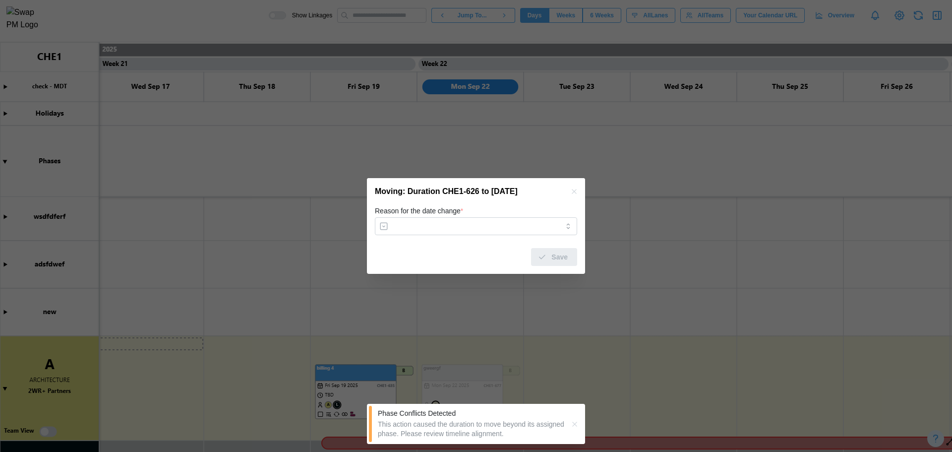
click at [572, 423] on icon "button" at bounding box center [575, 424] width 8 height 8
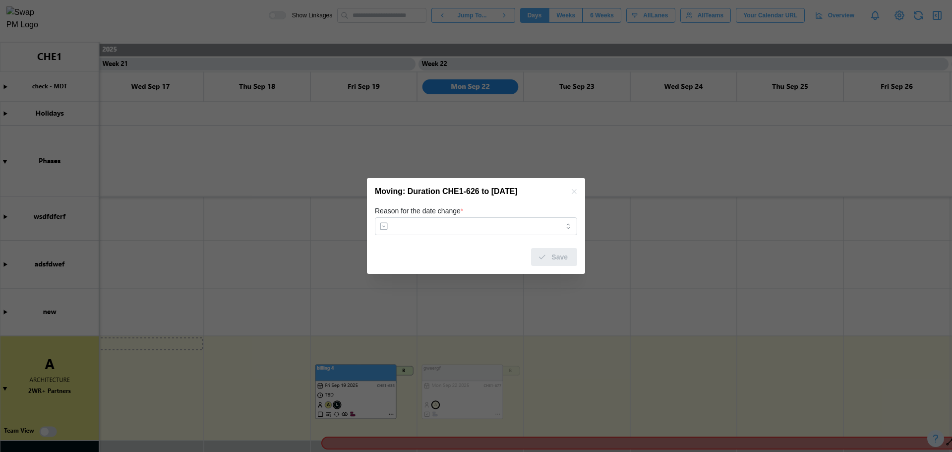
click at [572, 189] on icon "button" at bounding box center [574, 191] width 8 height 8
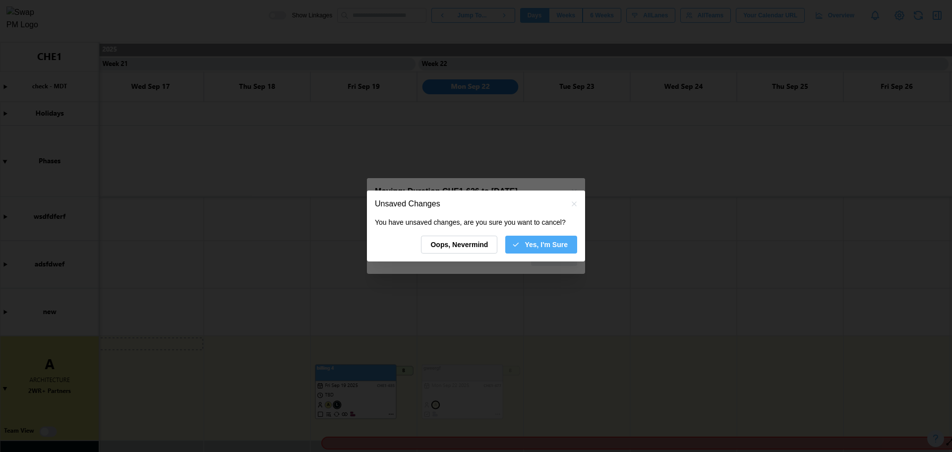
click at [549, 241] on span "Yes, I'm Sure" at bounding box center [545, 244] width 43 height 17
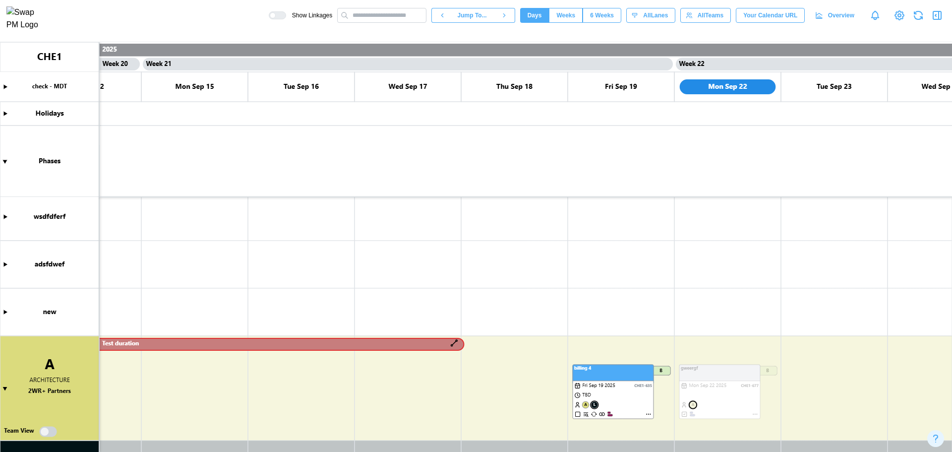
scroll to position [0, 10612]
click at [235, 337] on canvas at bounding box center [476, 246] width 952 height 409
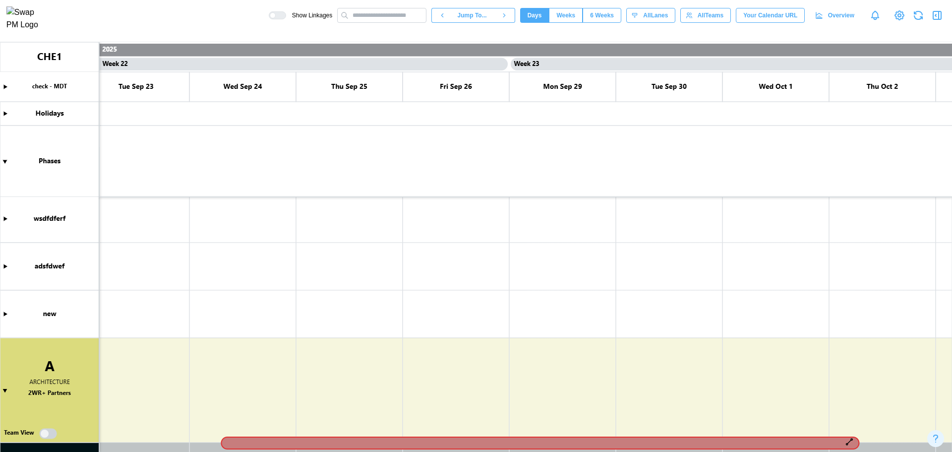
scroll to position [0, 11316]
drag, startPoint x: 237, startPoint y: 345, endPoint x: 624, endPoint y: 435, distance: 396.4
click at [624, 435] on canvas at bounding box center [476, 246] width 952 height 409
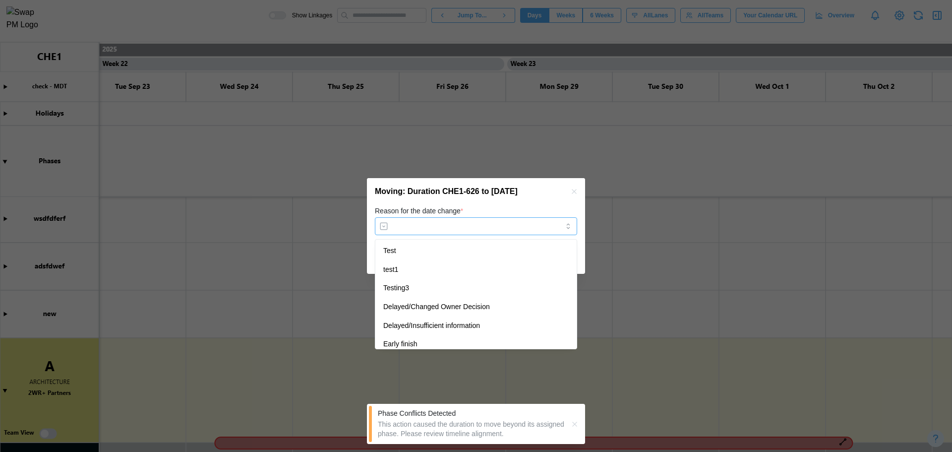
click at [506, 221] on input "Reason for the date change *" at bounding box center [476, 226] width 202 height 18
type input "*****"
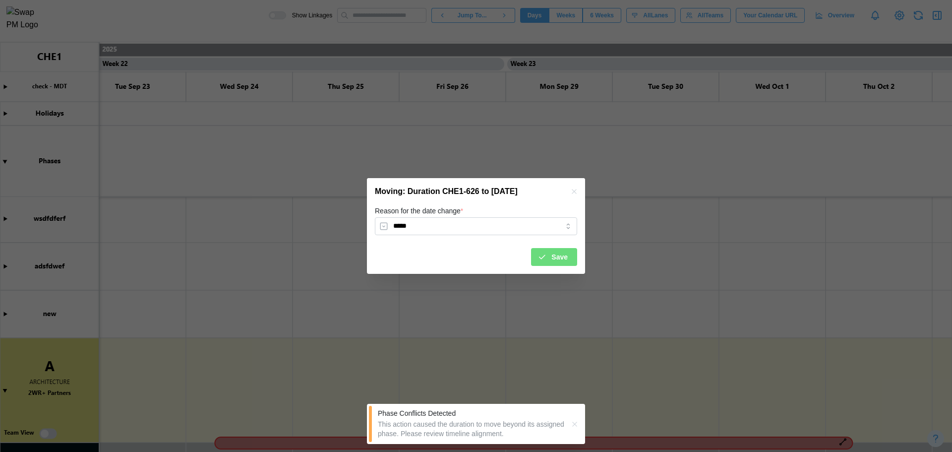
click at [573, 257] on button "Save" at bounding box center [554, 257] width 46 height 18
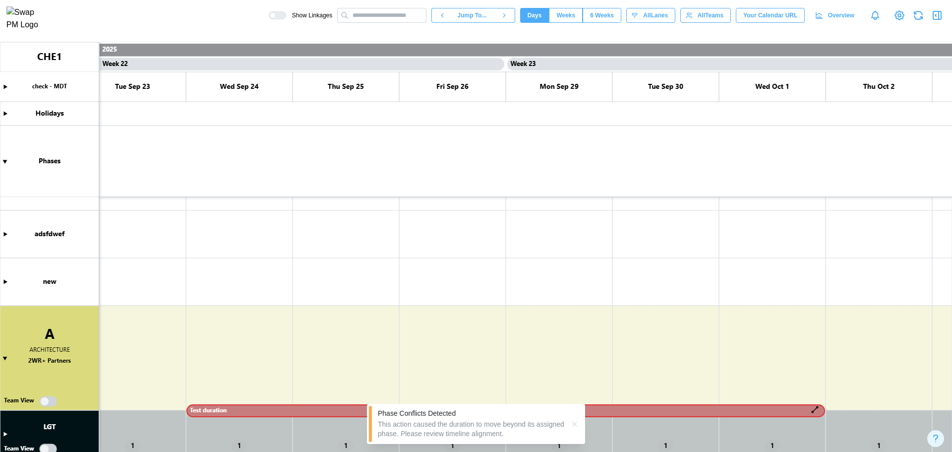
scroll to position [190, 0]
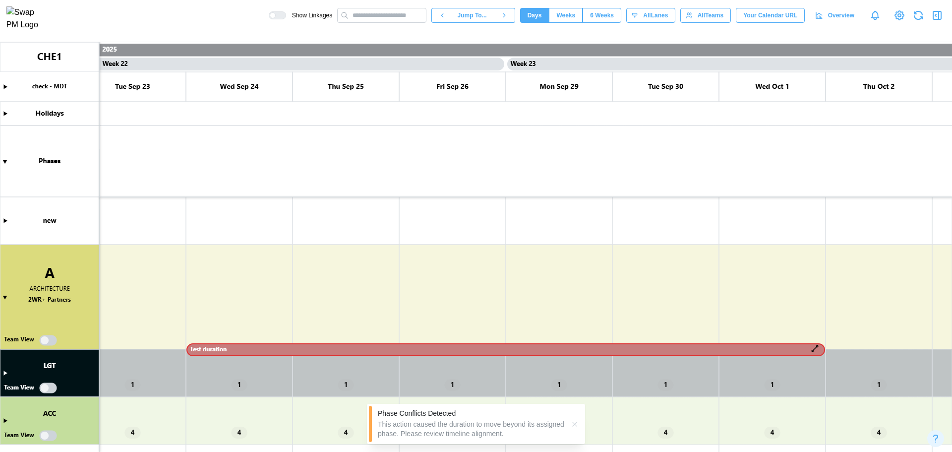
drag, startPoint x: 571, startPoint y: 422, endPoint x: 568, endPoint y: 418, distance: 5.3
click at [572, 422] on icon "button" at bounding box center [575, 424] width 8 height 8
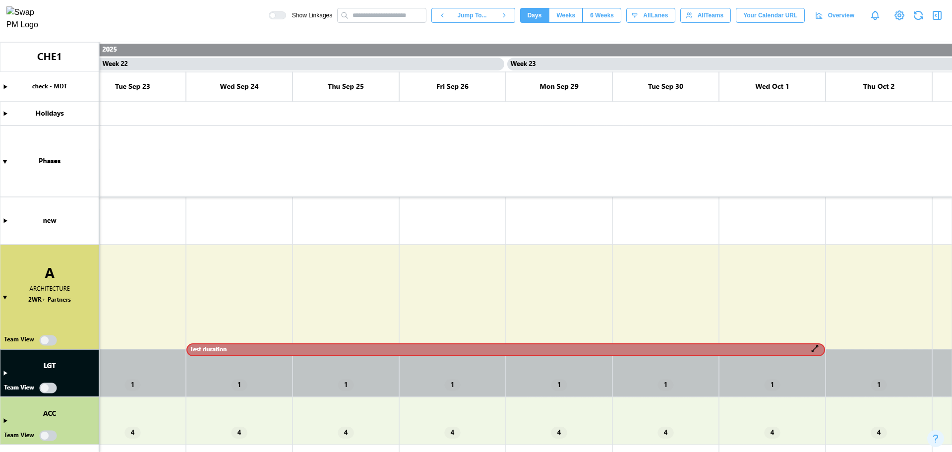
click at [432, 341] on canvas at bounding box center [476, 246] width 952 height 409
click at [434, 350] on canvas at bounding box center [476, 246] width 952 height 409
click at [409, 351] on canvas at bounding box center [476, 246] width 952 height 409
click at [409, 349] on canvas at bounding box center [476, 246] width 952 height 409
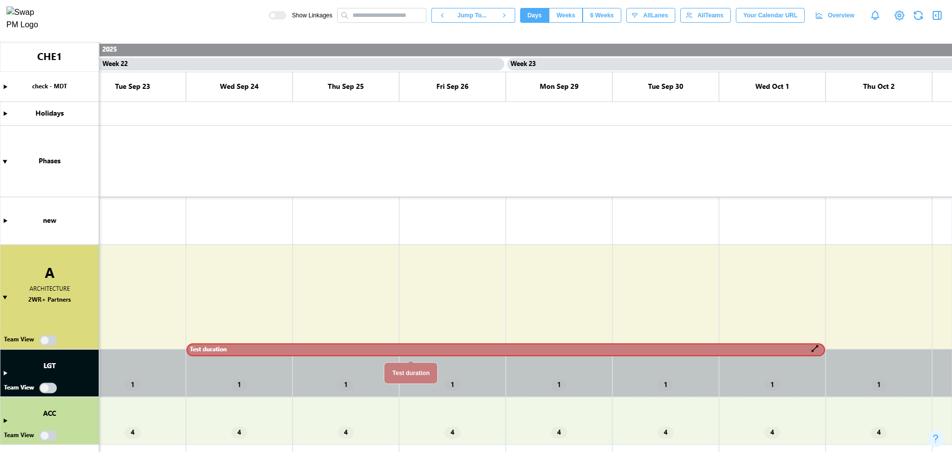
click at [409, 349] on canvas at bounding box center [476, 246] width 952 height 409
click at [533, 348] on canvas at bounding box center [476, 246] width 952 height 409
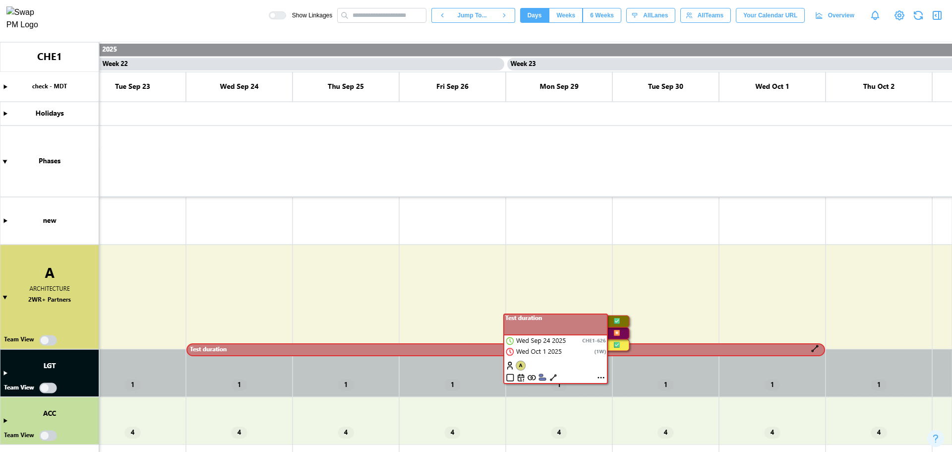
click at [602, 376] on canvas at bounding box center [476, 246] width 952 height 409
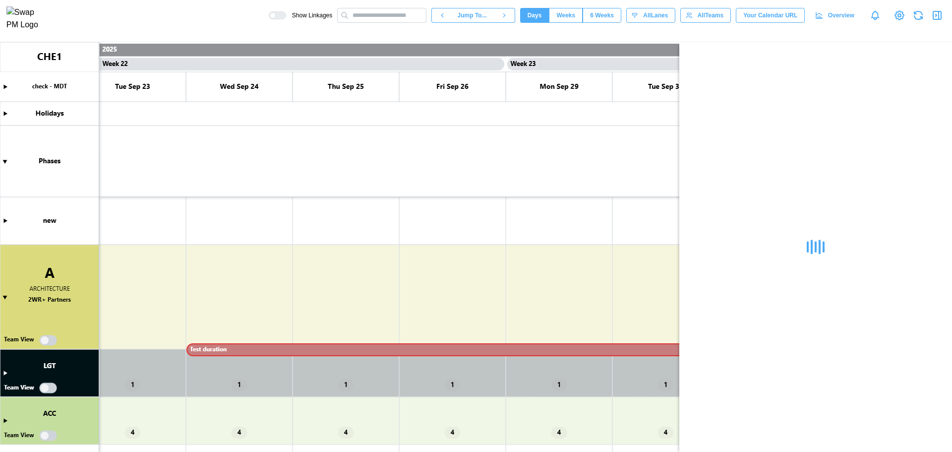
click at [6, 373] on canvas at bounding box center [476, 246] width 952 height 409
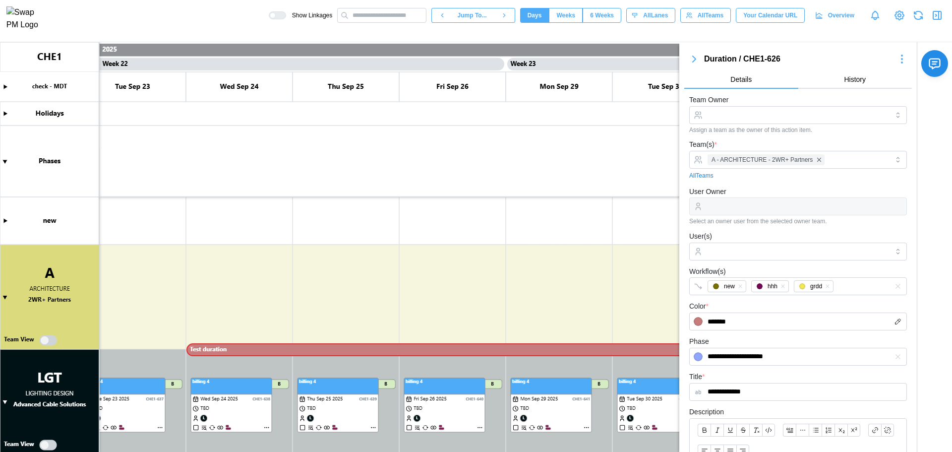
click at [4, 299] on canvas at bounding box center [476, 246] width 952 height 409
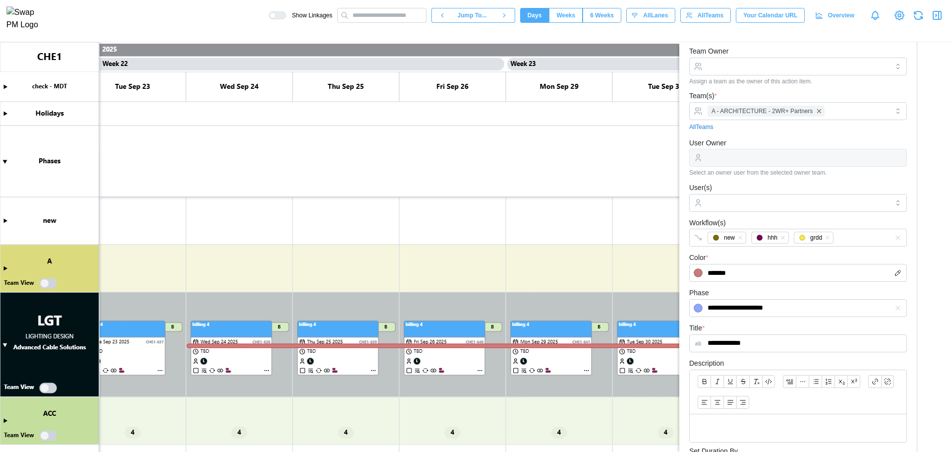
scroll to position [0, 0]
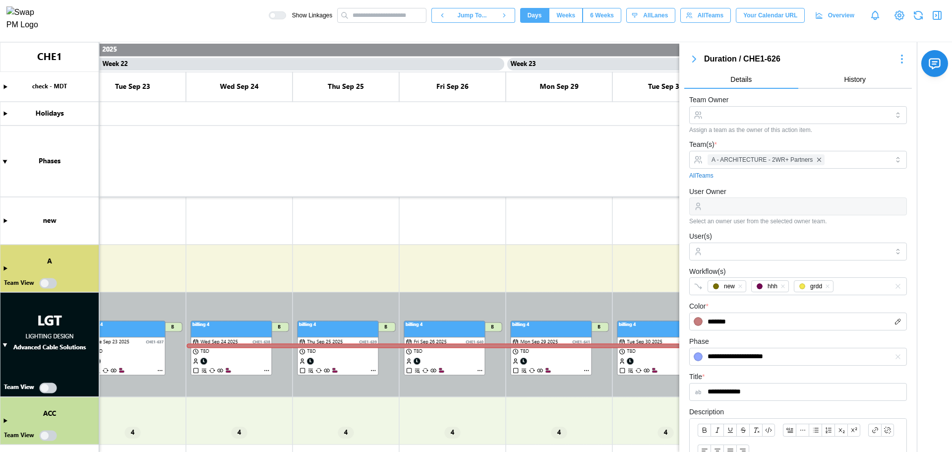
click at [692, 54] on icon "button" at bounding box center [694, 59] width 12 height 12
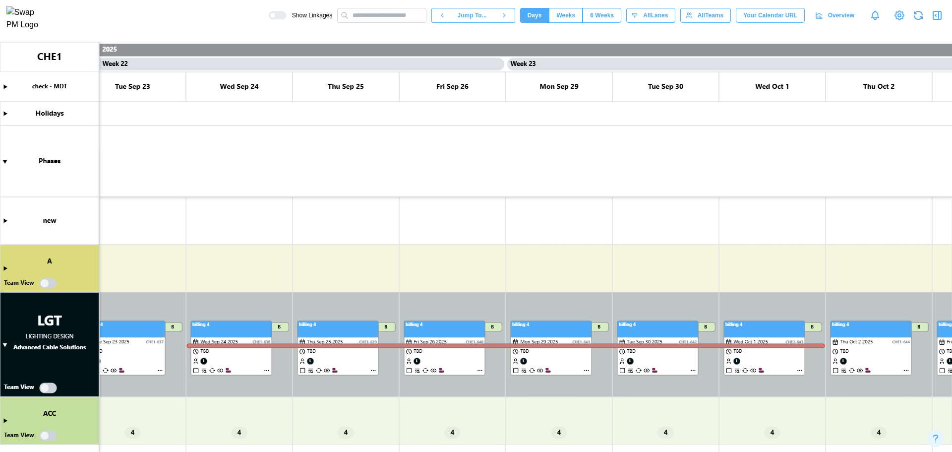
click at [931, 20] on icon "button" at bounding box center [937, 15] width 12 height 12
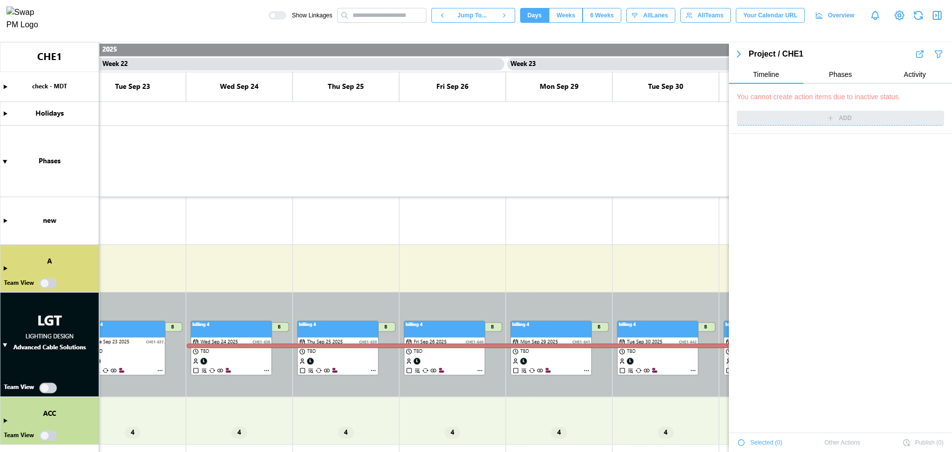
scroll to position [3893, 0]
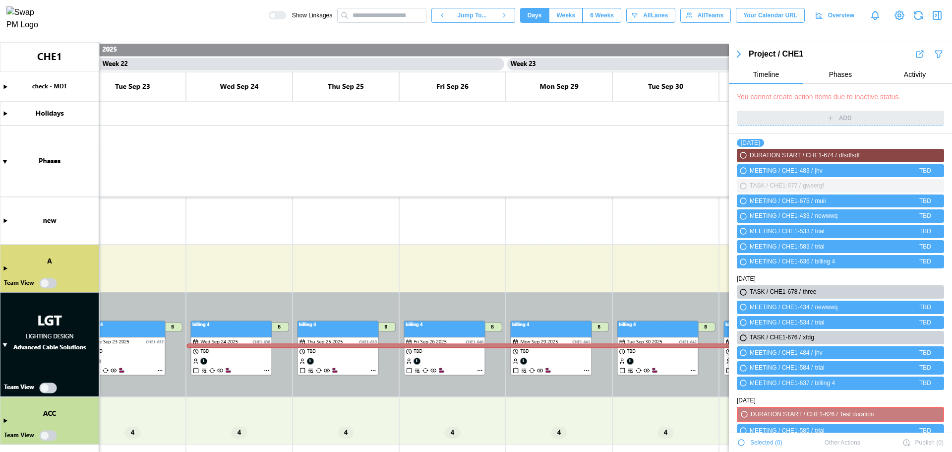
click at [870, 116] on div "You cannot create action items due to inactive status. ADD" at bounding box center [840, 109] width 223 height 50
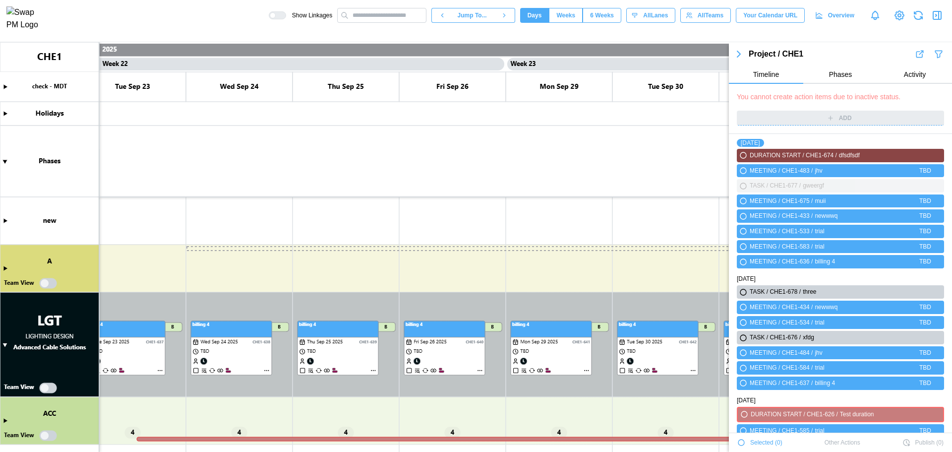
drag, startPoint x: 546, startPoint y: 345, endPoint x: 491, endPoint y: 244, distance: 114.4
click at [491, 244] on canvas at bounding box center [476, 246] width 952 height 409
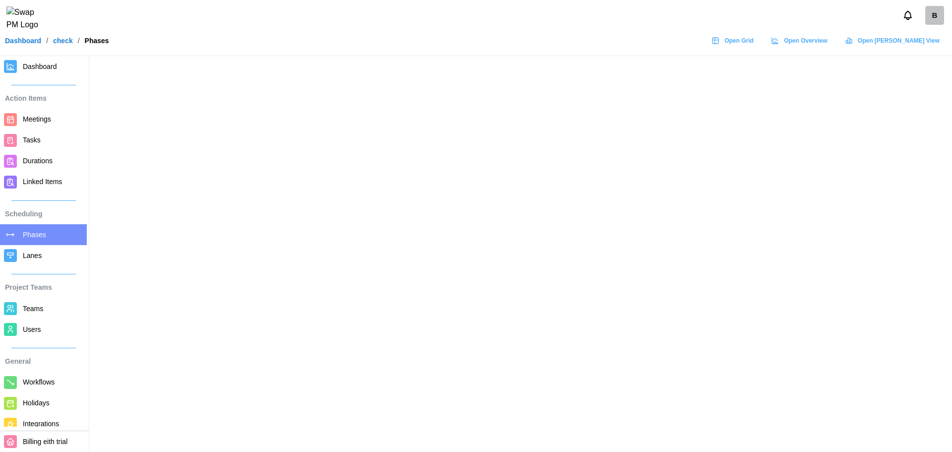
click at [34, 68] on span "Dashboard" at bounding box center [40, 66] width 34 height 8
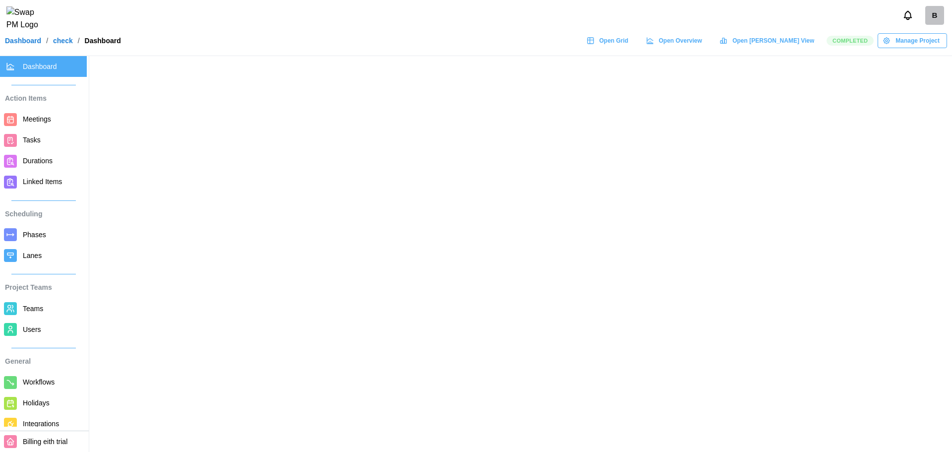
click at [936, 44] on span "Manage Project" at bounding box center [917, 41] width 44 height 14
click at [915, 48] on span "Manage Project" at bounding box center [917, 41] width 44 height 14
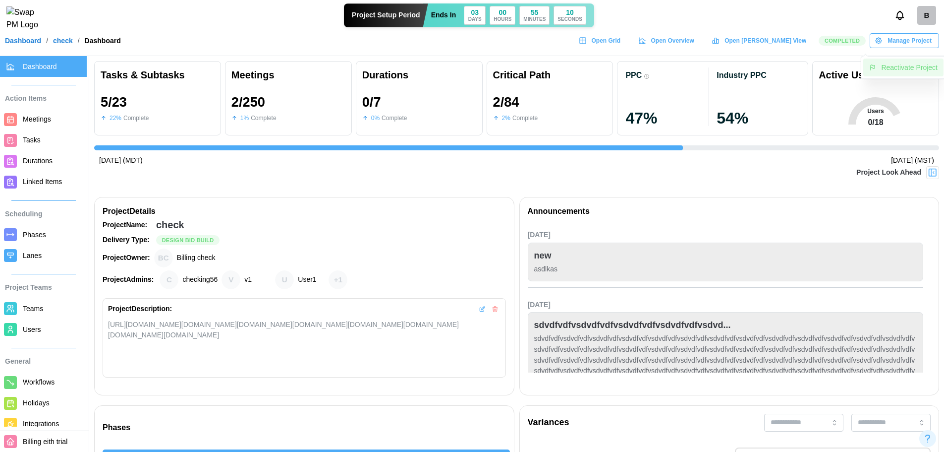
click at [914, 63] on div "Reactivate Project" at bounding box center [909, 67] width 57 height 8
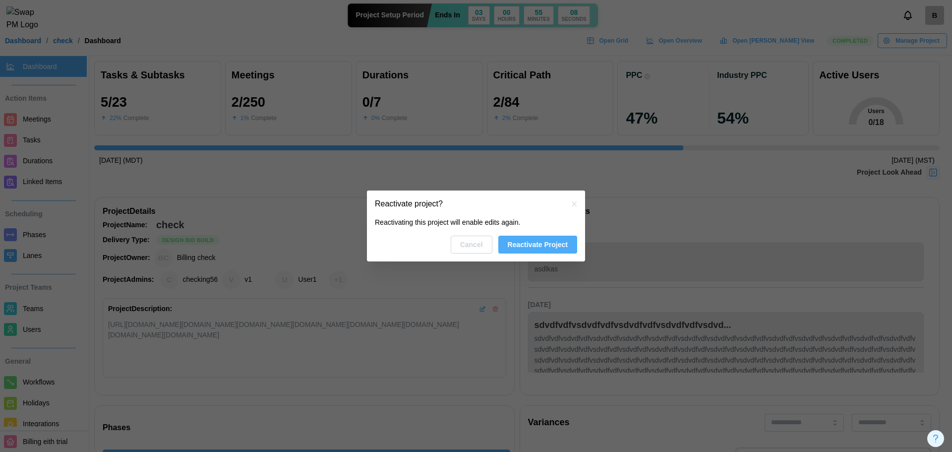
click at [533, 246] on span "Reactivate Project" at bounding box center [538, 244] width 60 height 17
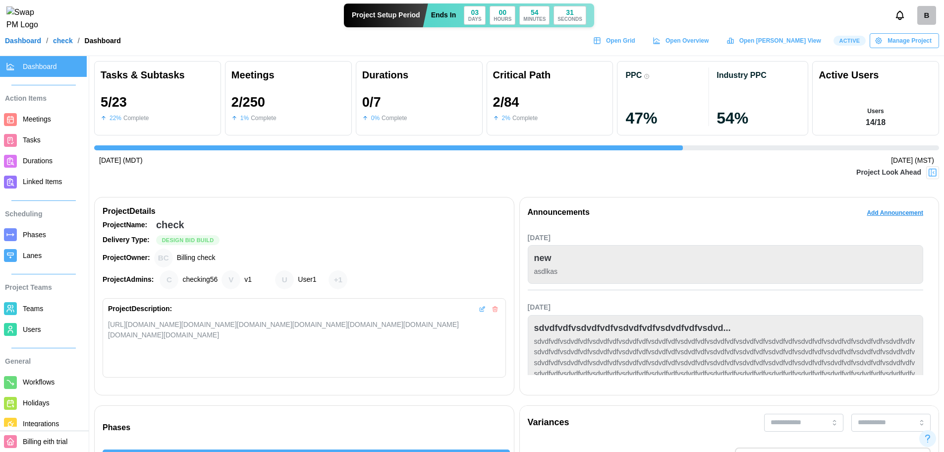
scroll to position [0, 1621]
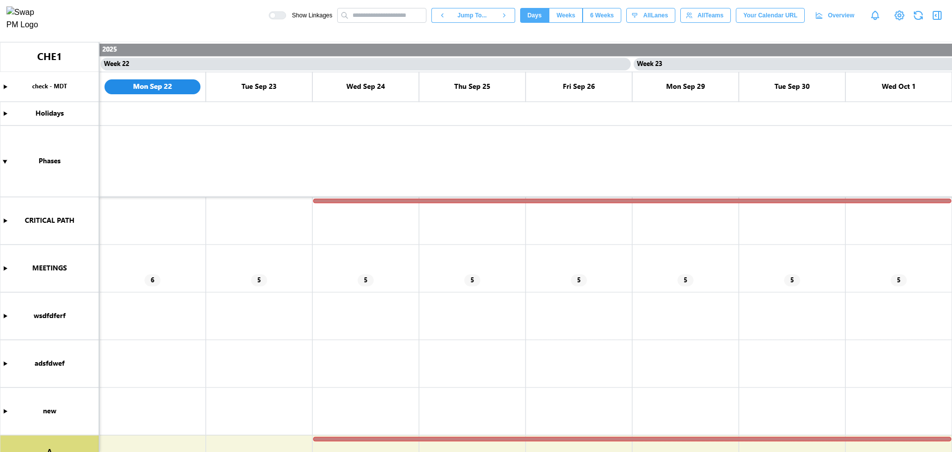
scroll to position [0, 11190]
click at [938, 19] on icon "button" at bounding box center [938, 15] width 0 height 8
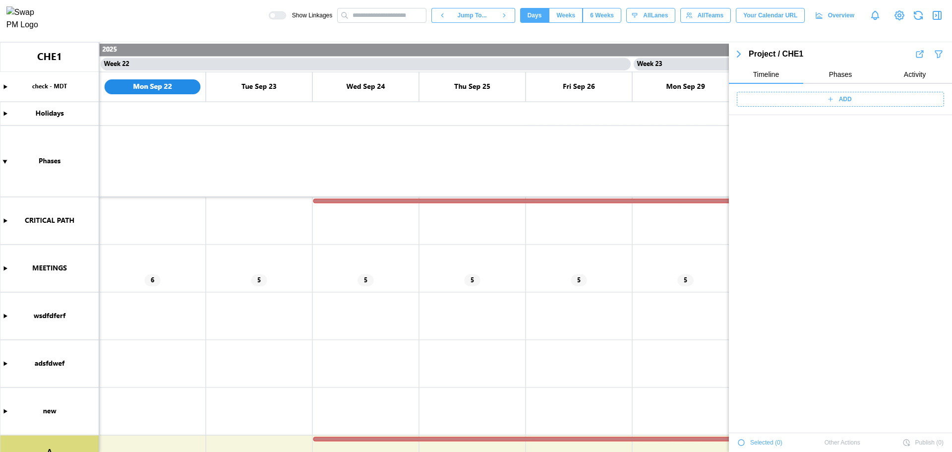
scroll to position [3893, 0]
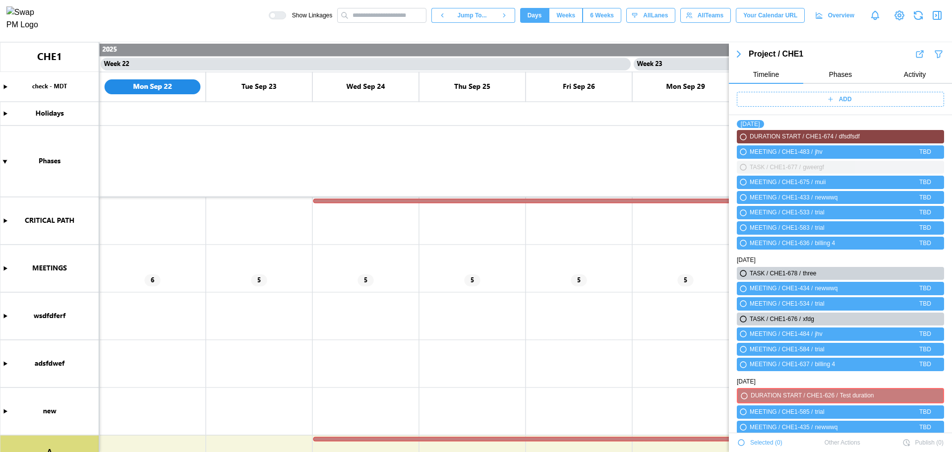
click at [865, 95] on div "ADD" at bounding box center [839, 99] width 195 height 14
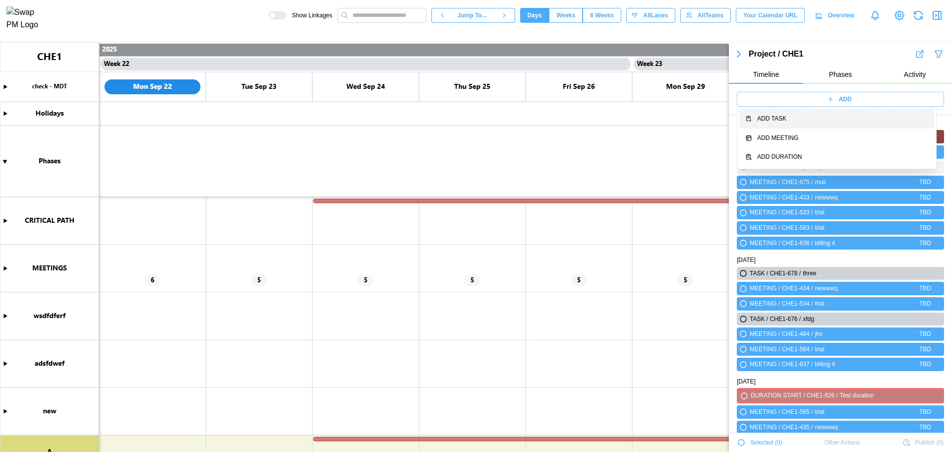
click at [832, 120] on div "Add Task" at bounding box center [842, 118] width 171 height 9
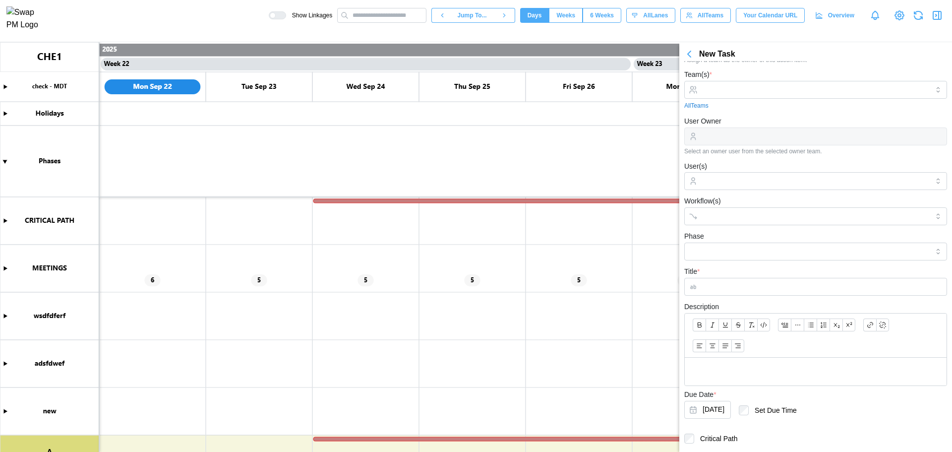
scroll to position [0, 0]
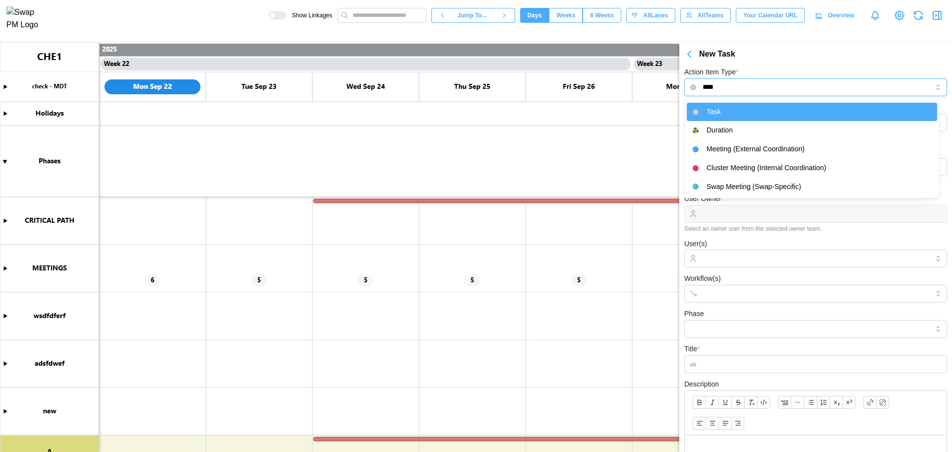
click at [720, 87] on input "****" at bounding box center [815, 87] width 263 height 18
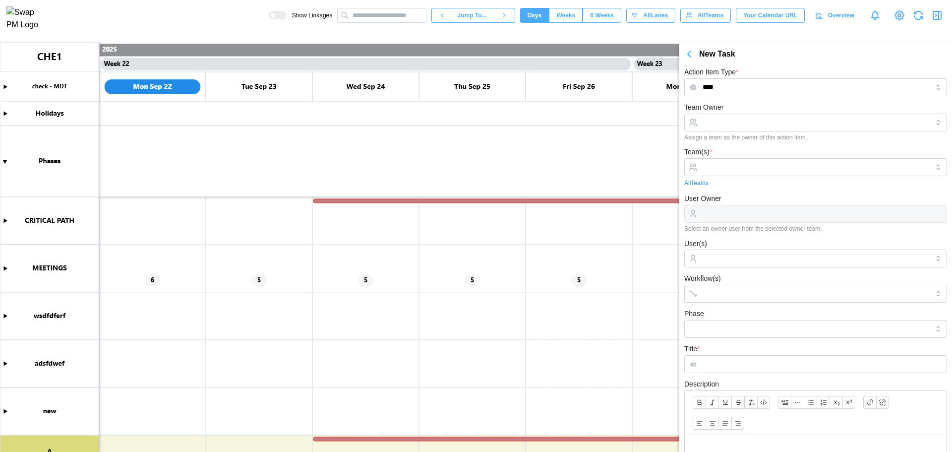
type input "********"
click at [747, 64] on div "Action Item Type * ******** Team Owner Assign a team as the owner of this actio…" at bounding box center [815, 362] width 273 height 603
click at [733, 114] on input "Team Owner" at bounding box center [815, 123] width 263 height 18
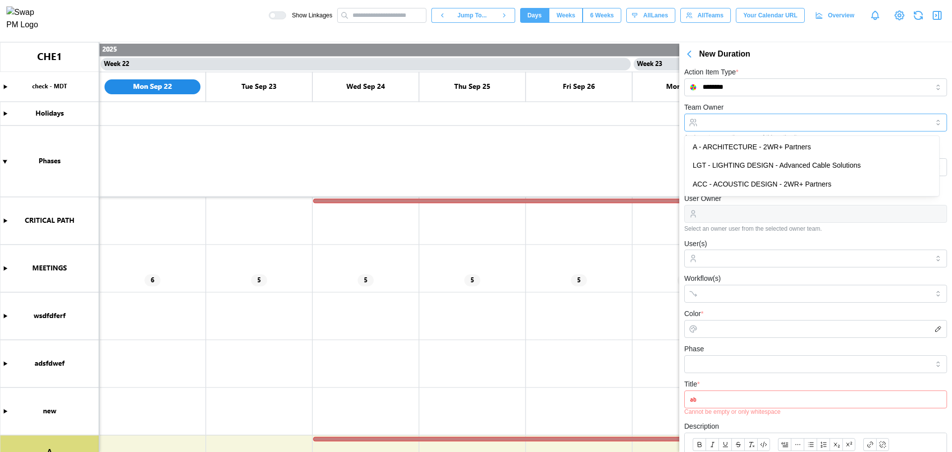
type input "**********"
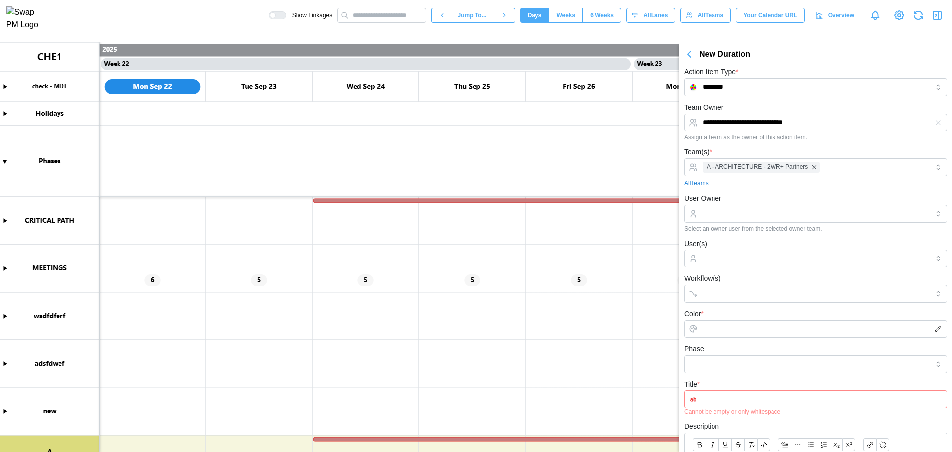
click at [739, 103] on div "**********" at bounding box center [815, 121] width 263 height 40
drag, startPoint x: 718, startPoint y: 214, endPoint x: 722, endPoint y: 228, distance: 14.0
click at [718, 214] on input "User Owner" at bounding box center [815, 214] width 263 height 18
type input "*****"
click at [741, 185] on div "All Teams" at bounding box center [815, 182] width 263 height 9
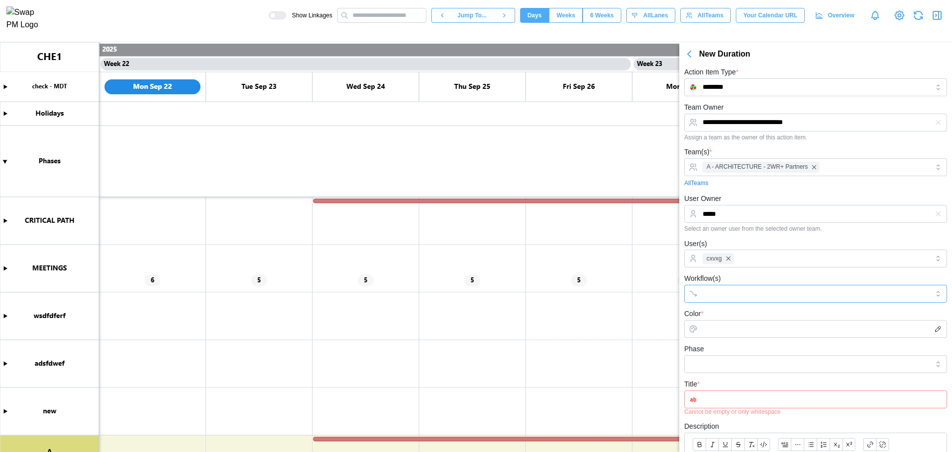
click at [722, 287] on div at bounding box center [805, 293] width 211 height 17
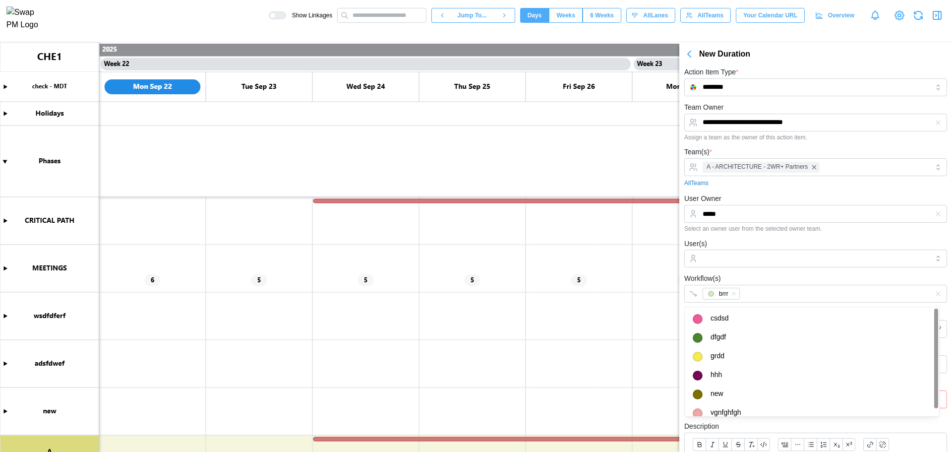
click at [737, 268] on form "**********" at bounding box center [815, 383] width 263 height 565
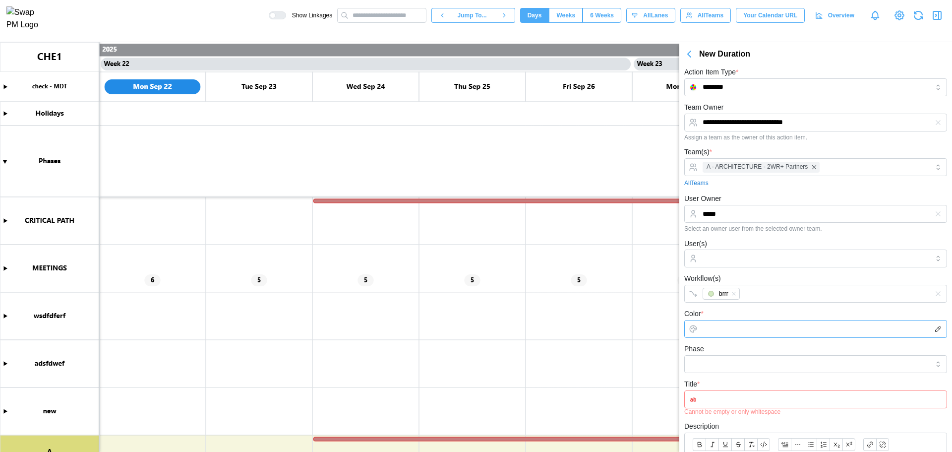
click at [729, 327] on input "Color *" at bounding box center [815, 329] width 263 height 18
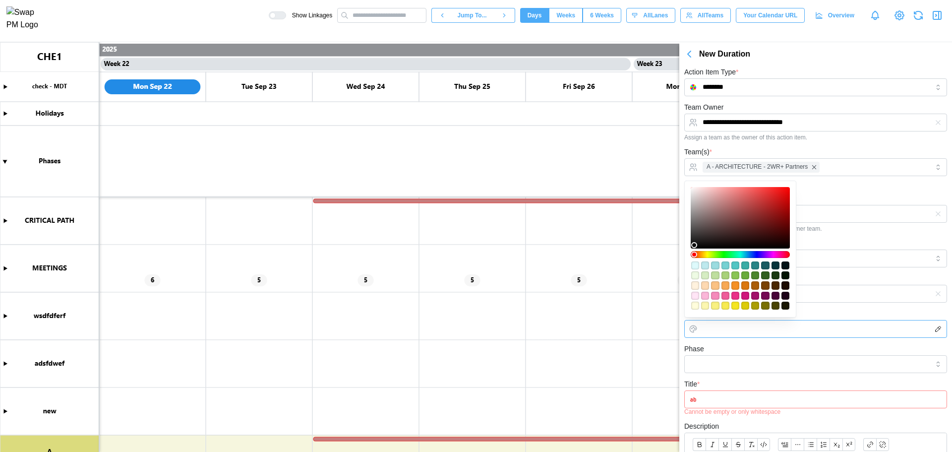
click at [748, 303] on div "#dccc0a" at bounding box center [745, 305] width 8 height 8
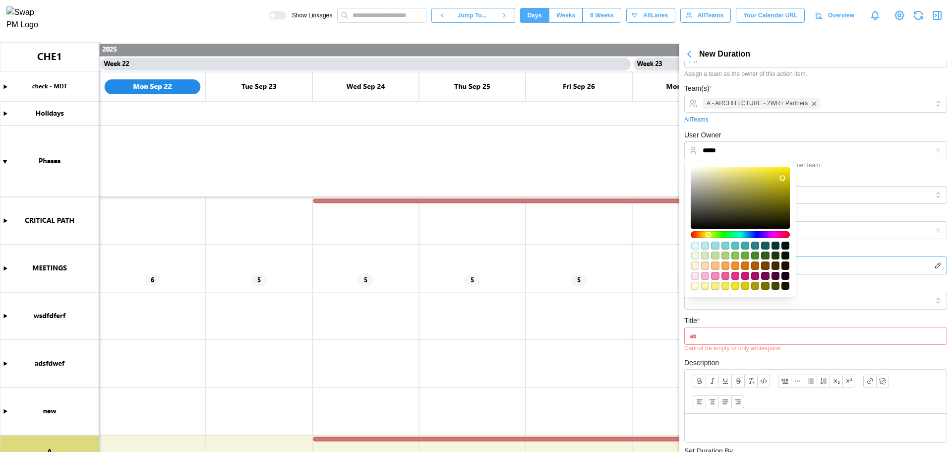
scroll to position [99, 0]
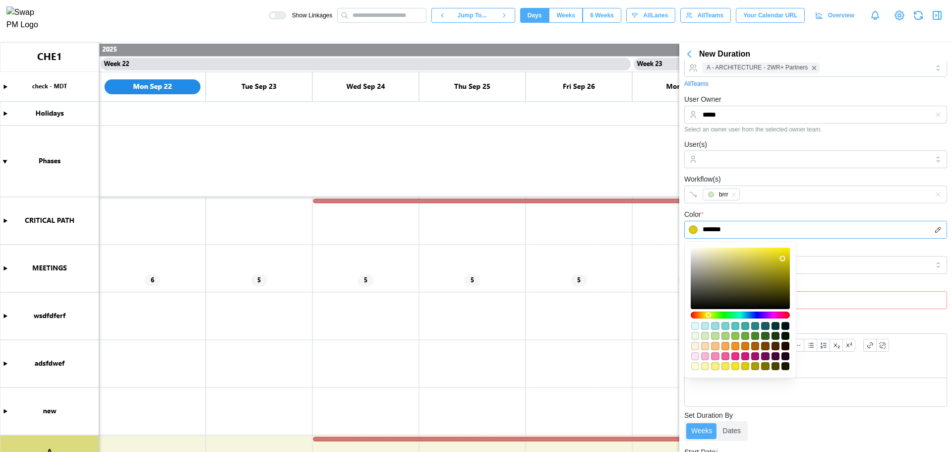
click at [743, 347] on div "#db770d" at bounding box center [745, 346] width 8 height 8
type input "*******"
click at [750, 158] on input "User(s)" at bounding box center [815, 159] width 226 height 8
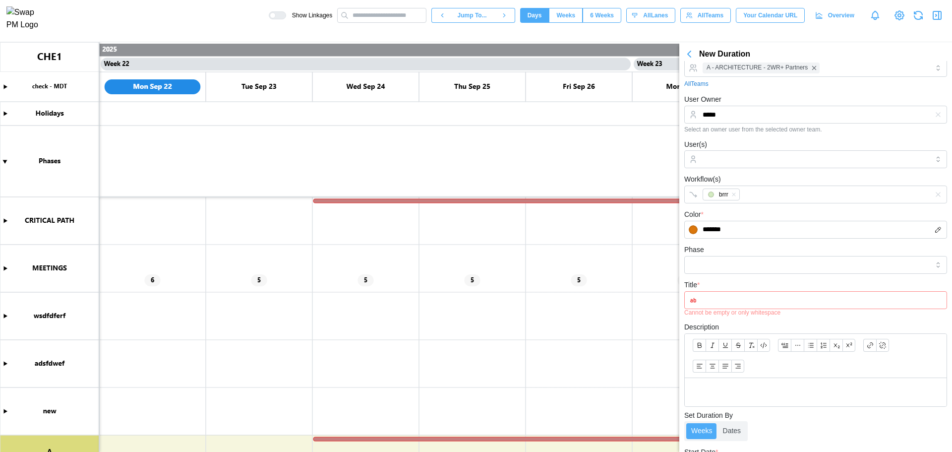
click at [742, 274] on form "**********" at bounding box center [815, 284] width 263 height 565
click at [747, 260] on input "Phase" at bounding box center [815, 265] width 263 height 18
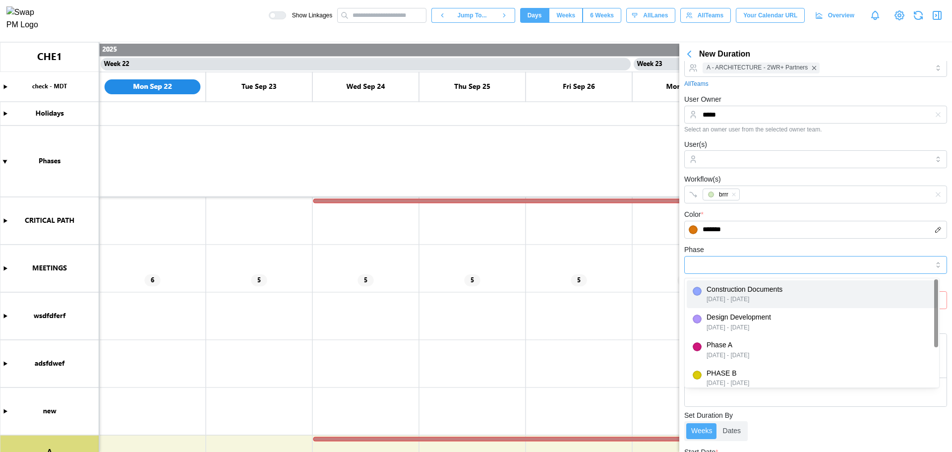
type input "**********"
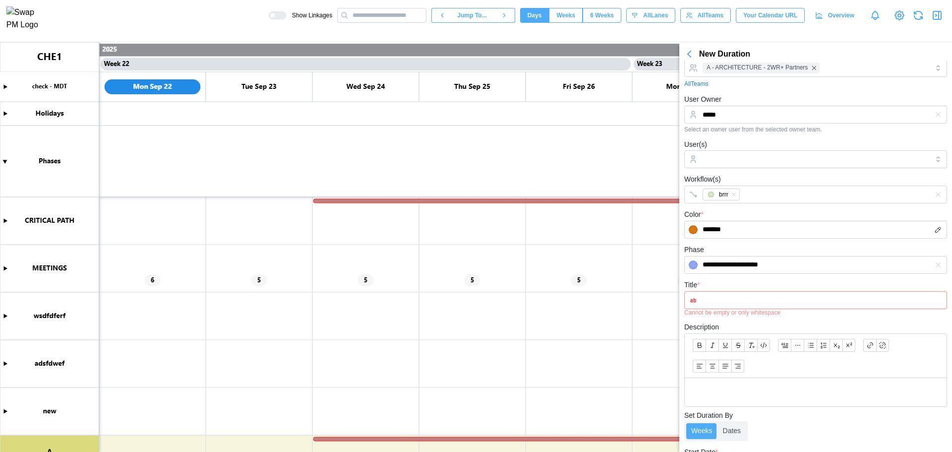
drag, startPoint x: 754, startPoint y: 251, endPoint x: 754, endPoint y: 245, distance: 5.5
click at [754, 250] on div "**********" at bounding box center [815, 258] width 263 height 30
click at [728, 297] on input "Title *" at bounding box center [815, 300] width 263 height 18
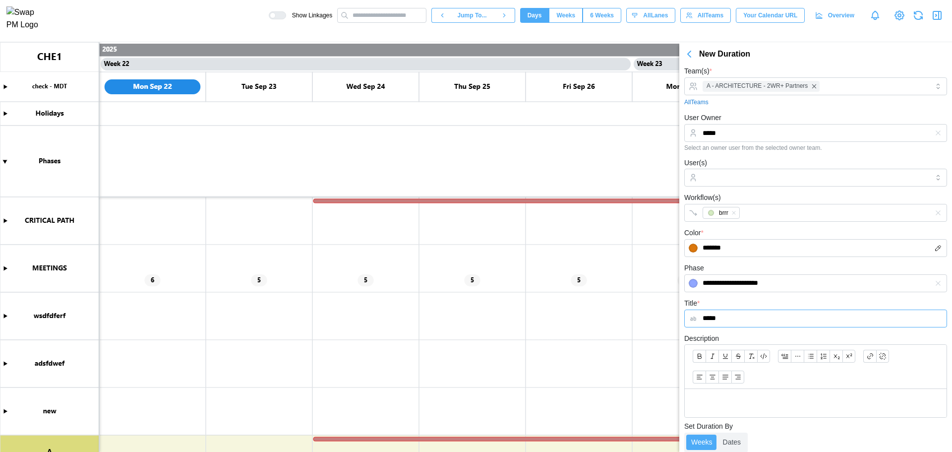
scroll to position [0, 0]
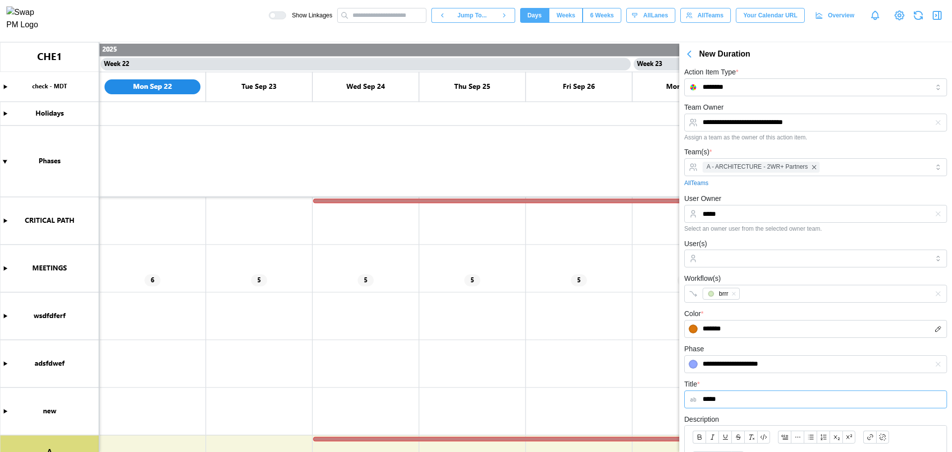
type input "*****"
click at [782, 79] on input "********" at bounding box center [815, 87] width 263 height 18
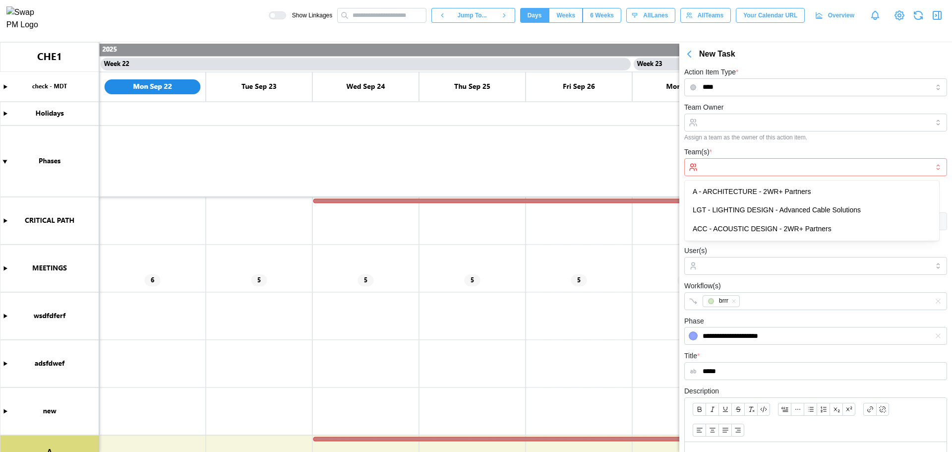
click at [741, 166] on input "Team(s) *" at bounding box center [815, 167] width 226 height 8
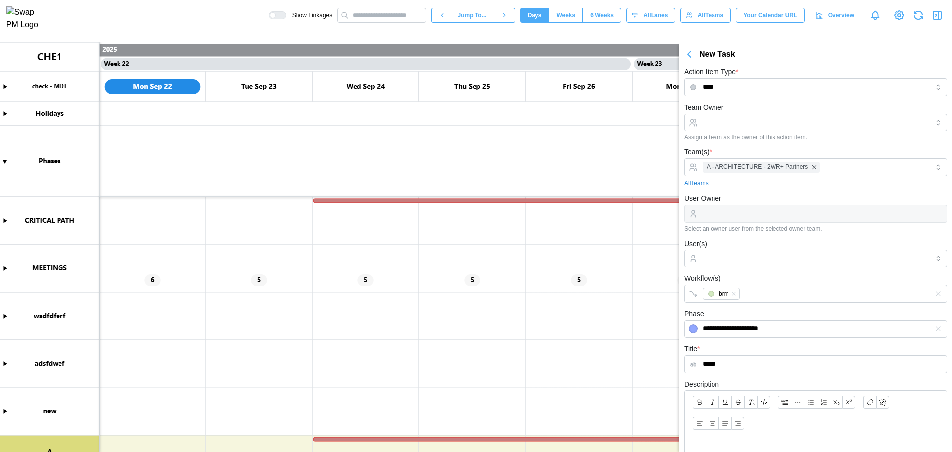
click at [754, 148] on div "Team(s) * A - ARCHITECTURE - 2WR+ Partners All Teams" at bounding box center [815, 167] width 263 height 42
click at [740, 81] on input "****" at bounding box center [815, 87] width 263 height 18
type input "**********"
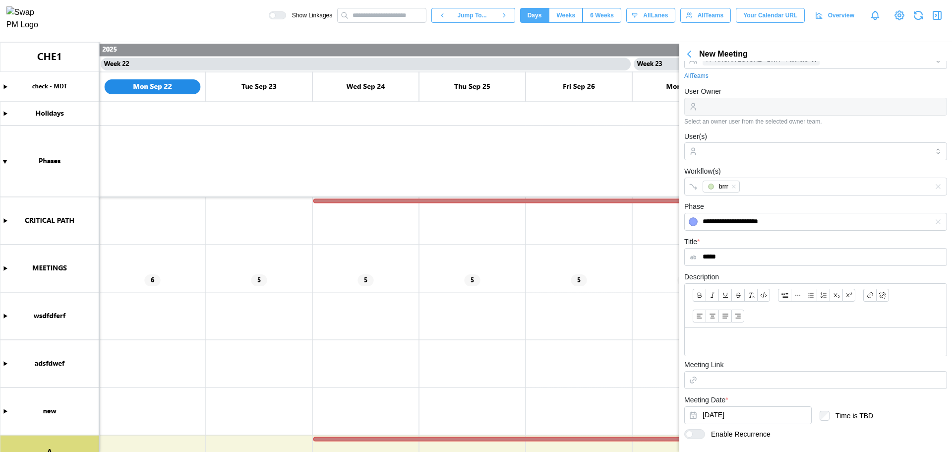
scroll to position [156, 0]
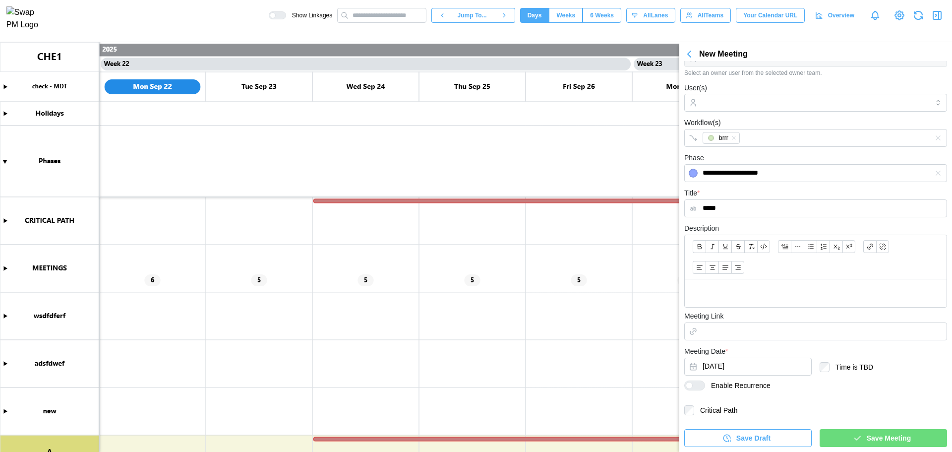
click at [698, 384] on div at bounding box center [698, 385] width 12 height 9
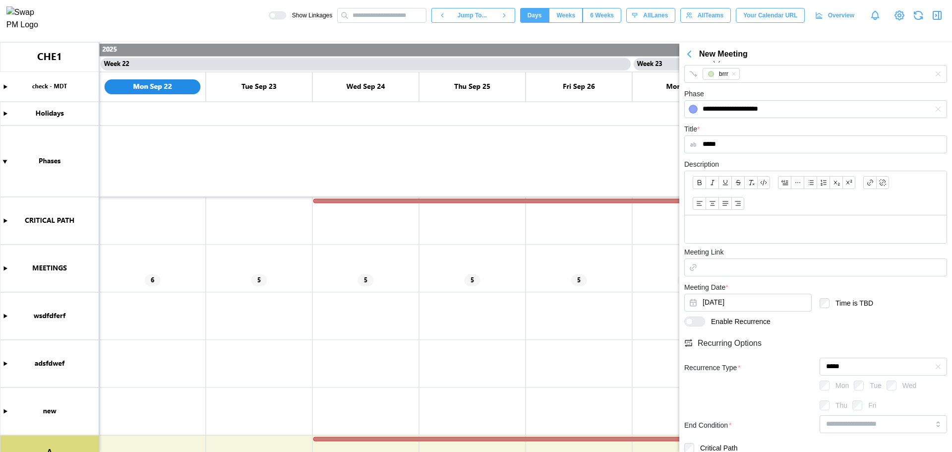
scroll to position [257, 0]
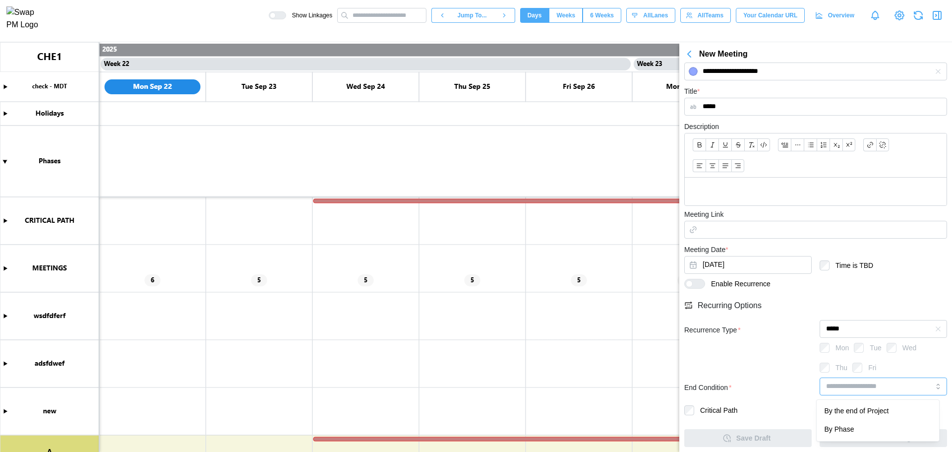
click at [850, 393] on input "search" at bounding box center [882, 386] width 127 height 18
type input "**********"
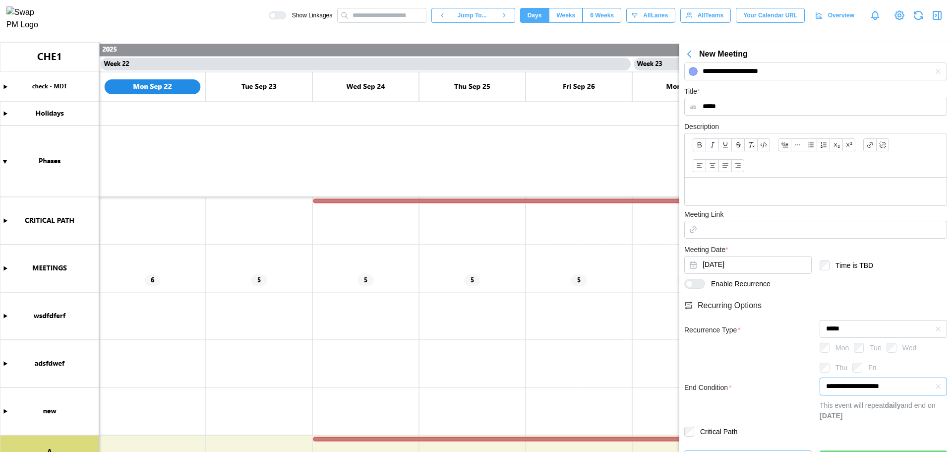
scroll to position [0, 0]
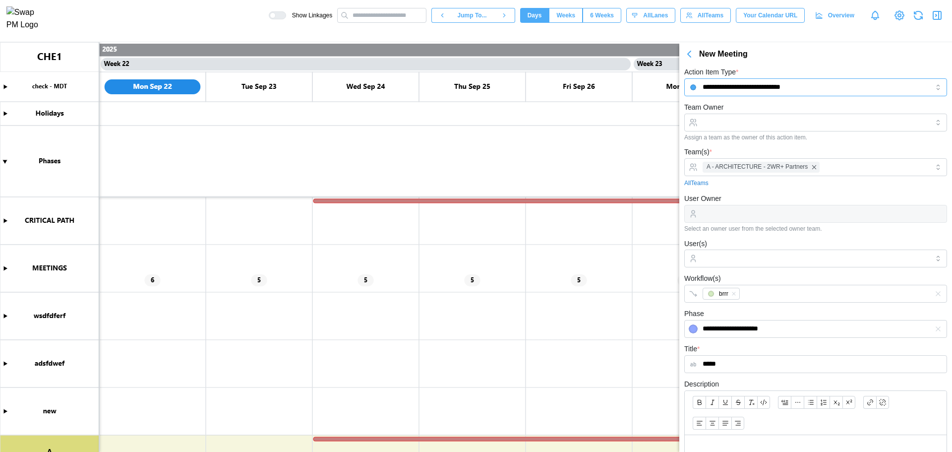
click at [716, 81] on input "**********" at bounding box center [815, 87] width 263 height 18
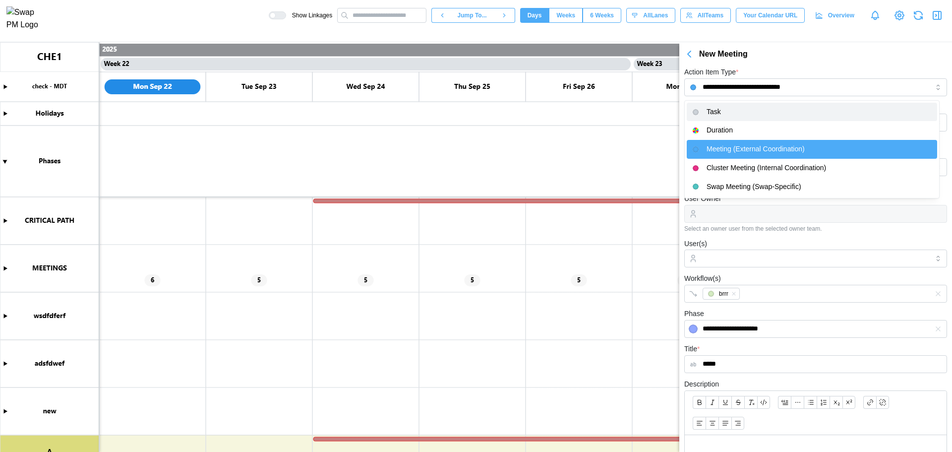
type input "****"
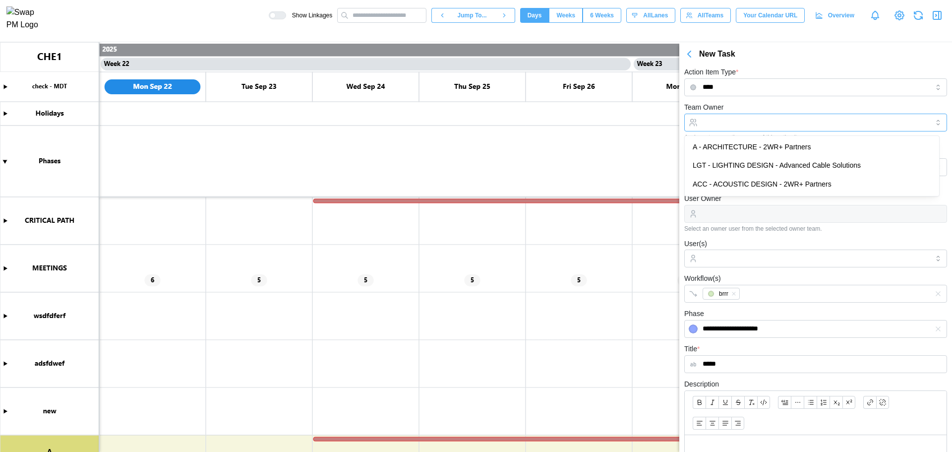
click at [753, 116] on input "Team Owner" at bounding box center [815, 123] width 263 height 18
type input "**********"
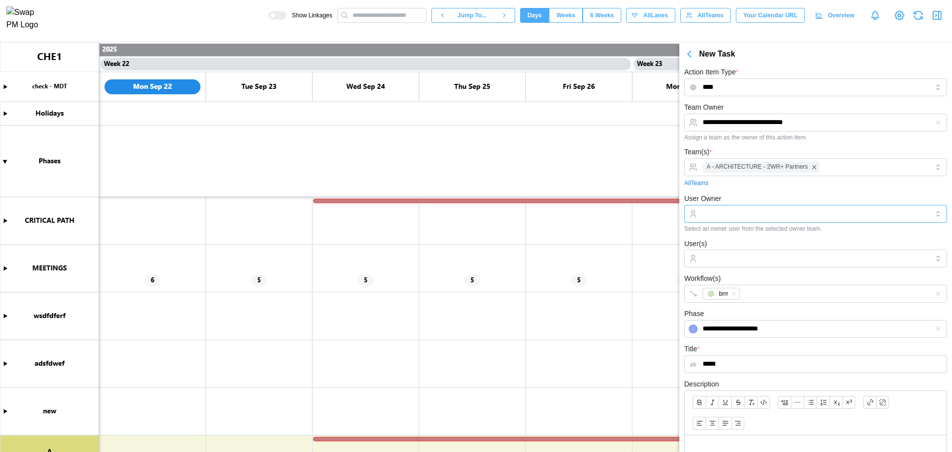
click at [737, 218] on input "User Owner" at bounding box center [815, 214] width 263 height 18
click at [734, 274] on div "Workflow(s) brrr" at bounding box center [815, 287] width 263 height 30
click at [776, 82] on input "****" at bounding box center [815, 87] width 263 height 18
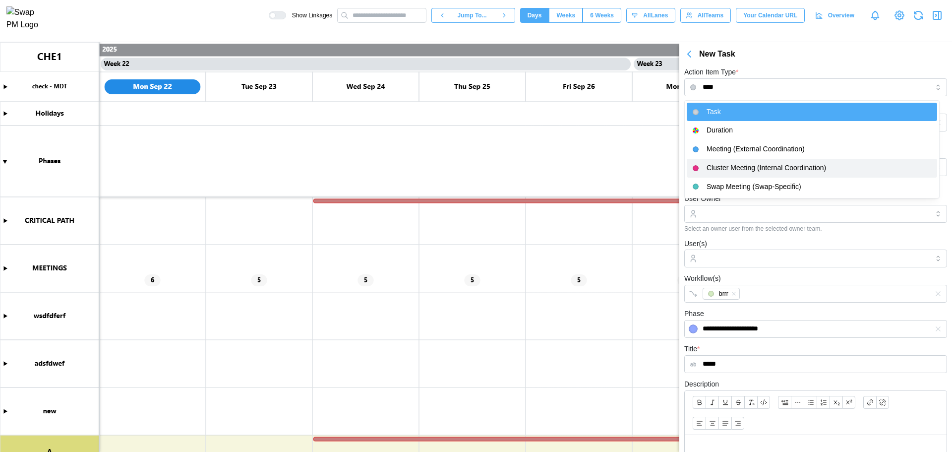
type input "**********"
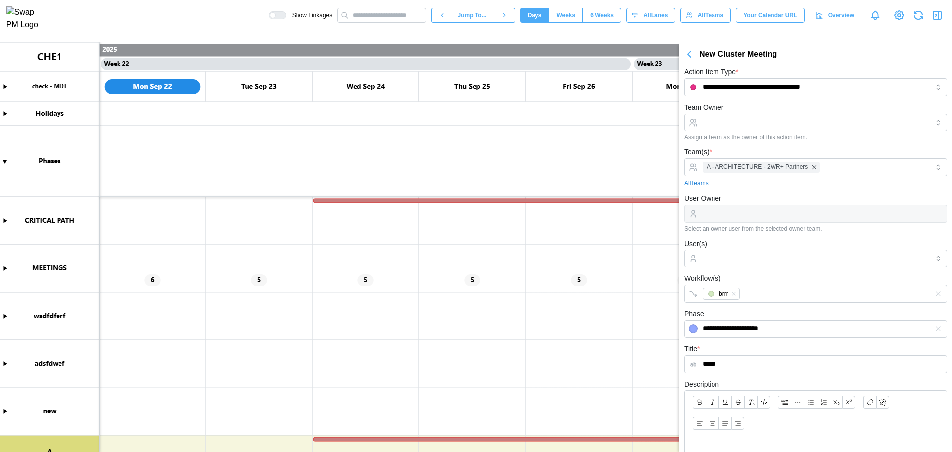
scroll to position [156, 0]
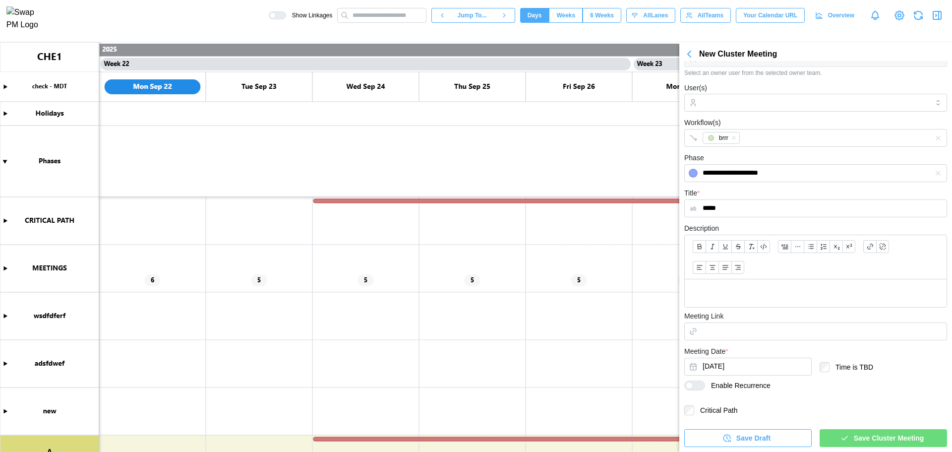
click at [910, 432] on span "Save Cluster Meeting" at bounding box center [889, 437] width 70 height 17
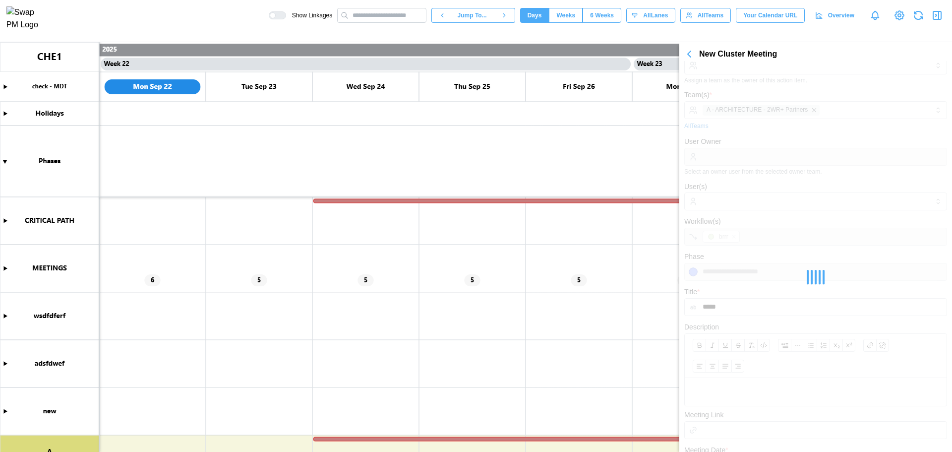
scroll to position [0, 0]
